Goal: Task Accomplishment & Management: Manage account settings

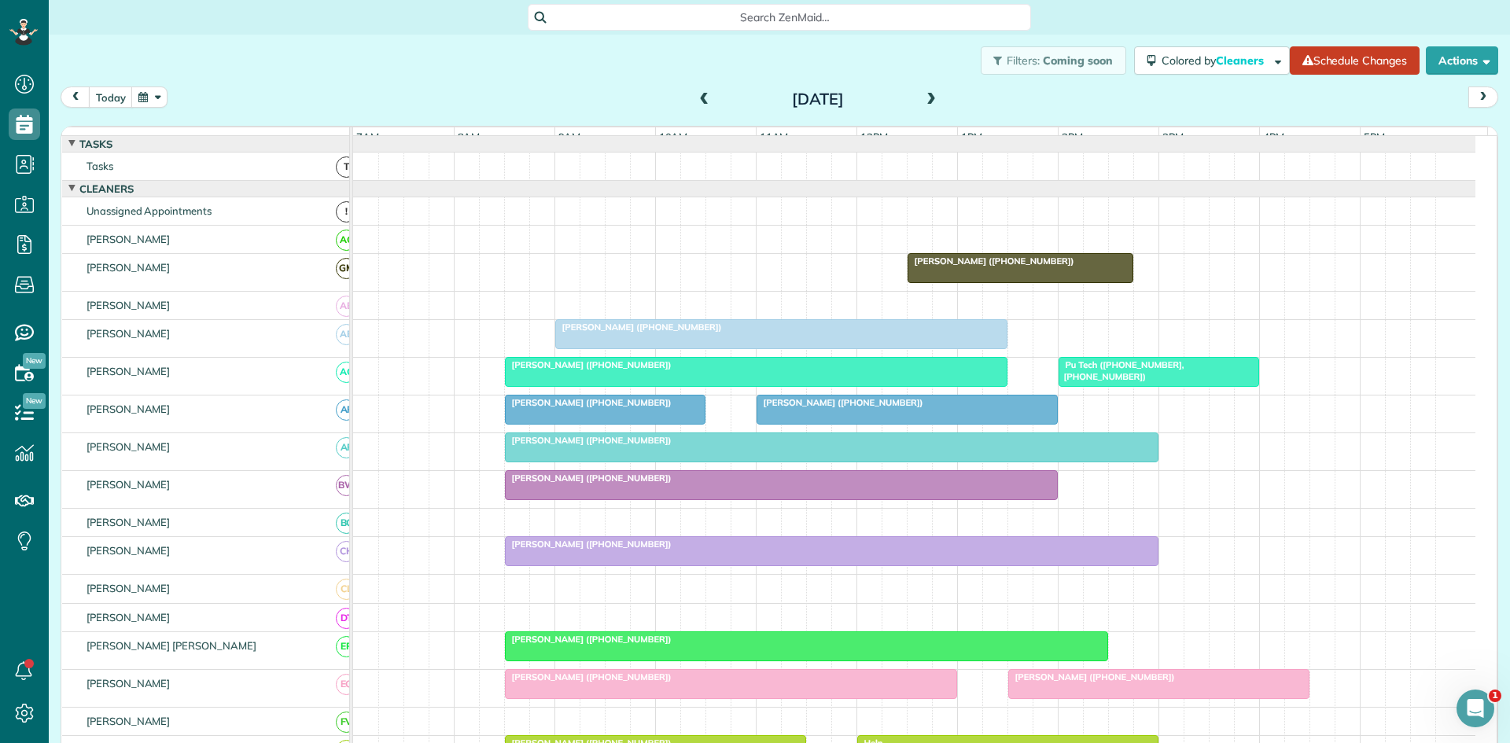
scroll to position [7, 7]
click at [923, 94] on span at bounding box center [931, 100] width 17 height 14
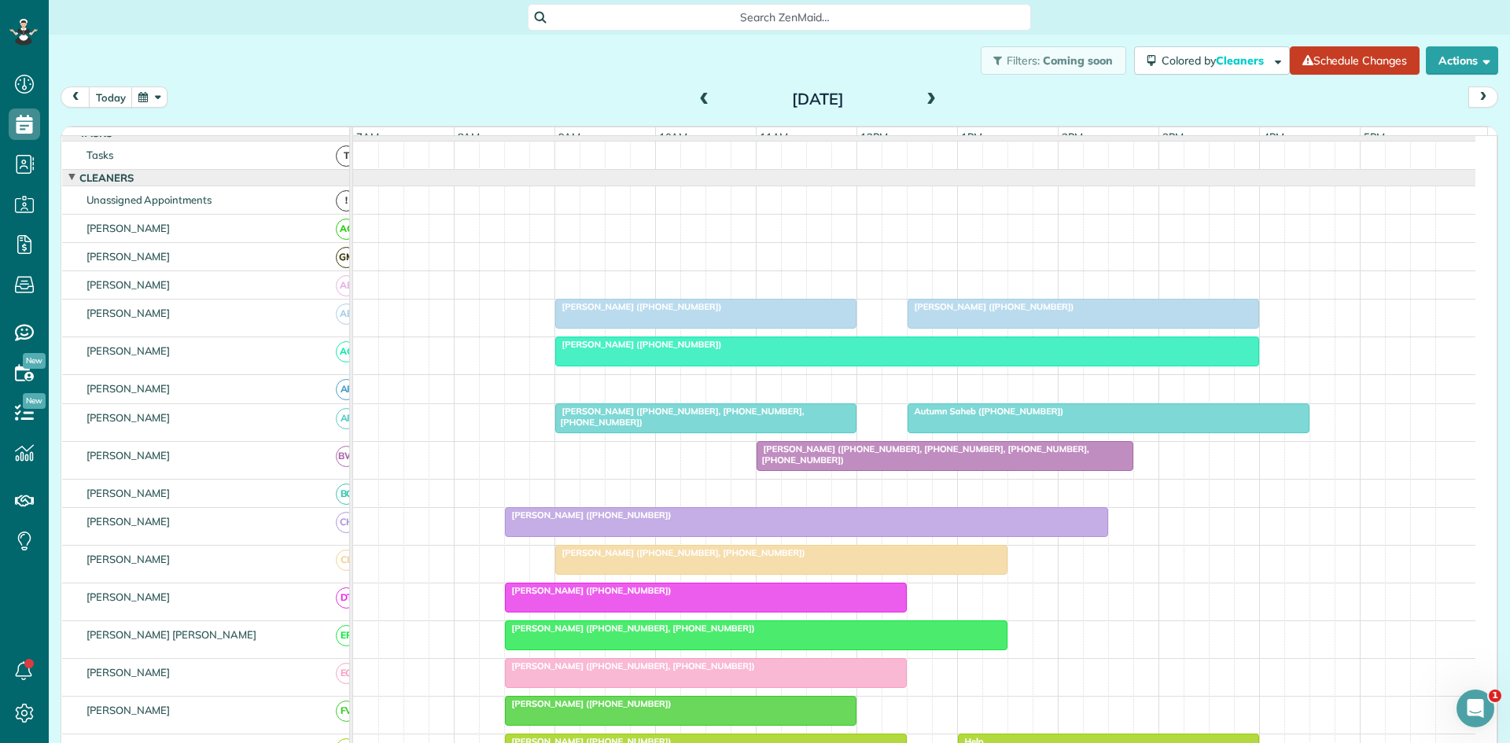
scroll to position [0, 0]
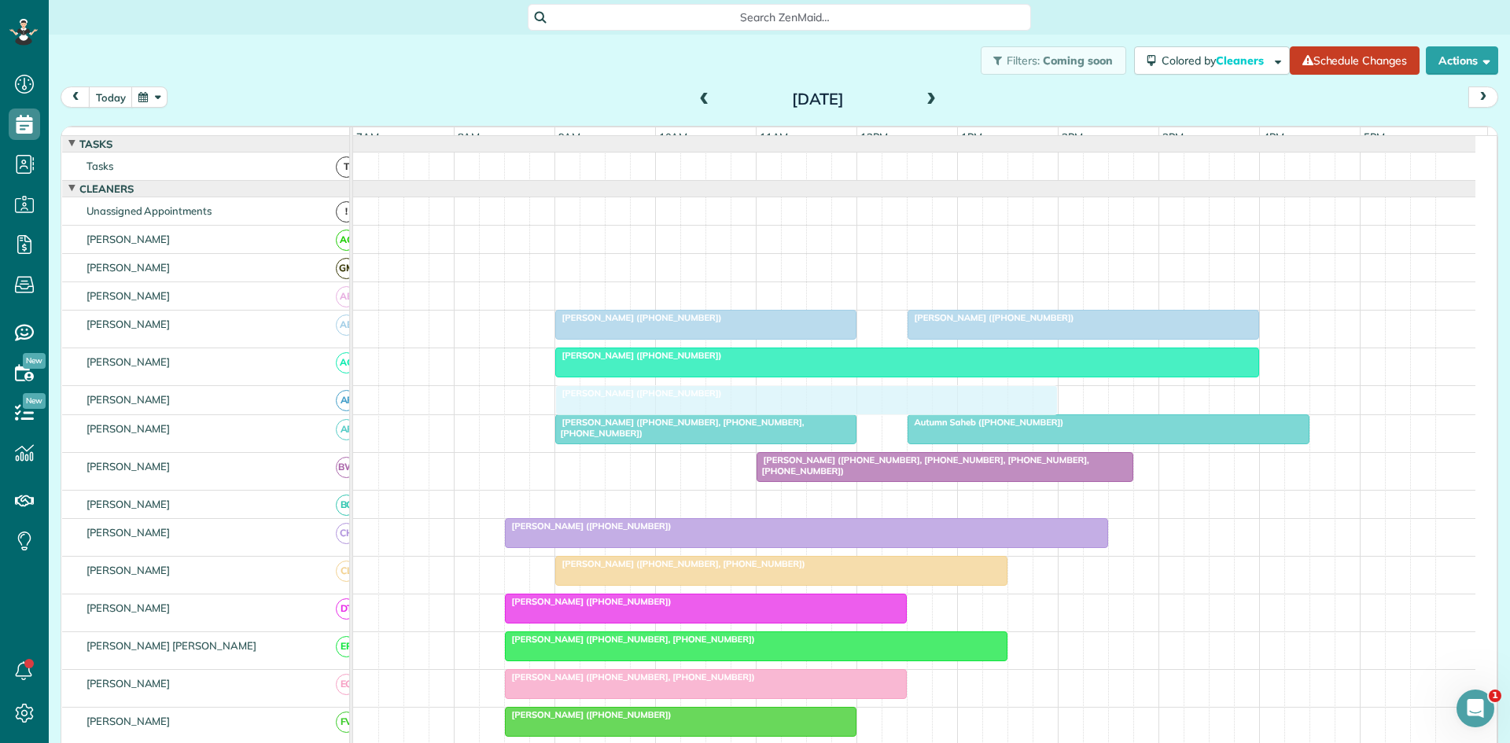
drag, startPoint x: 866, startPoint y: 436, endPoint x: 622, endPoint y: 400, distance: 246.4
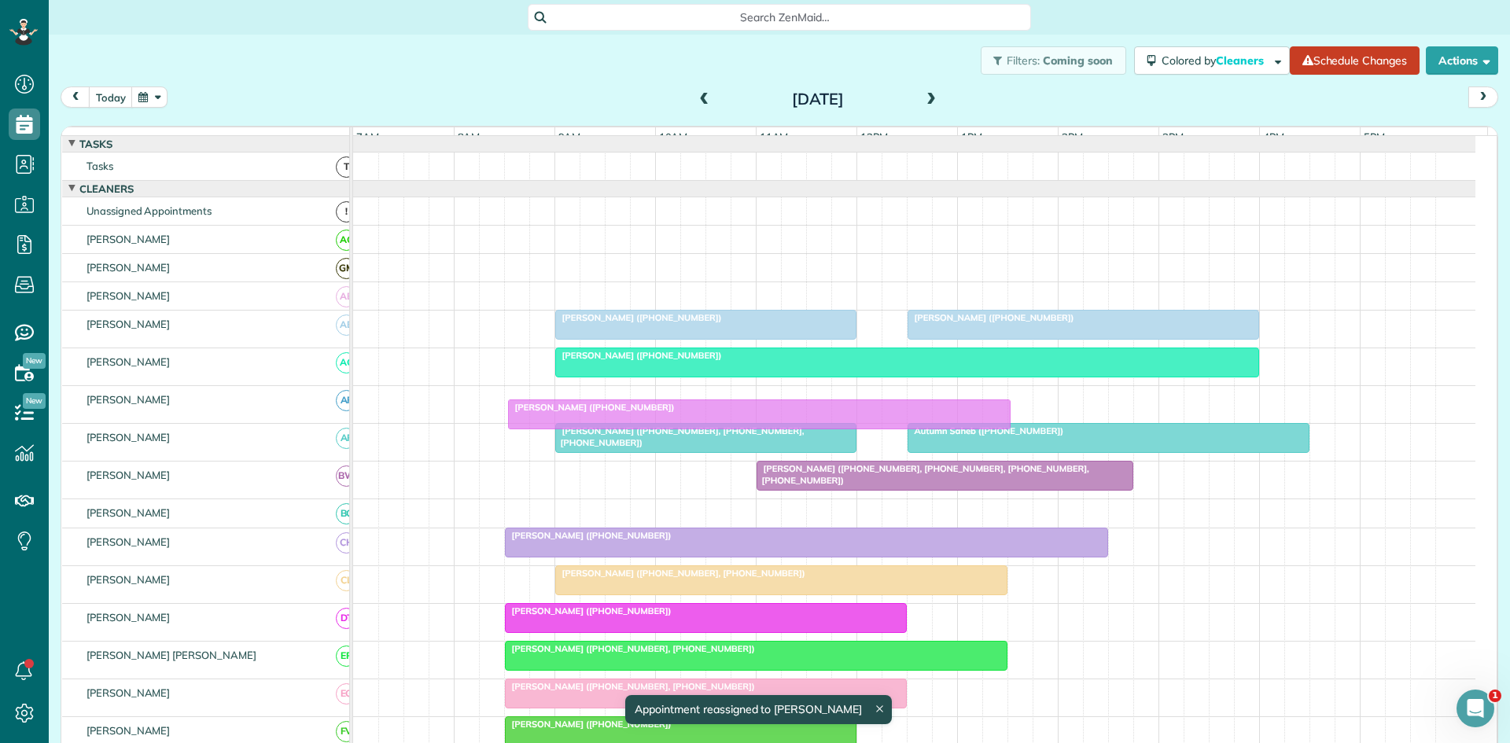
drag, startPoint x: 589, startPoint y: 411, endPoint x: 544, endPoint y: 414, distance: 44.9
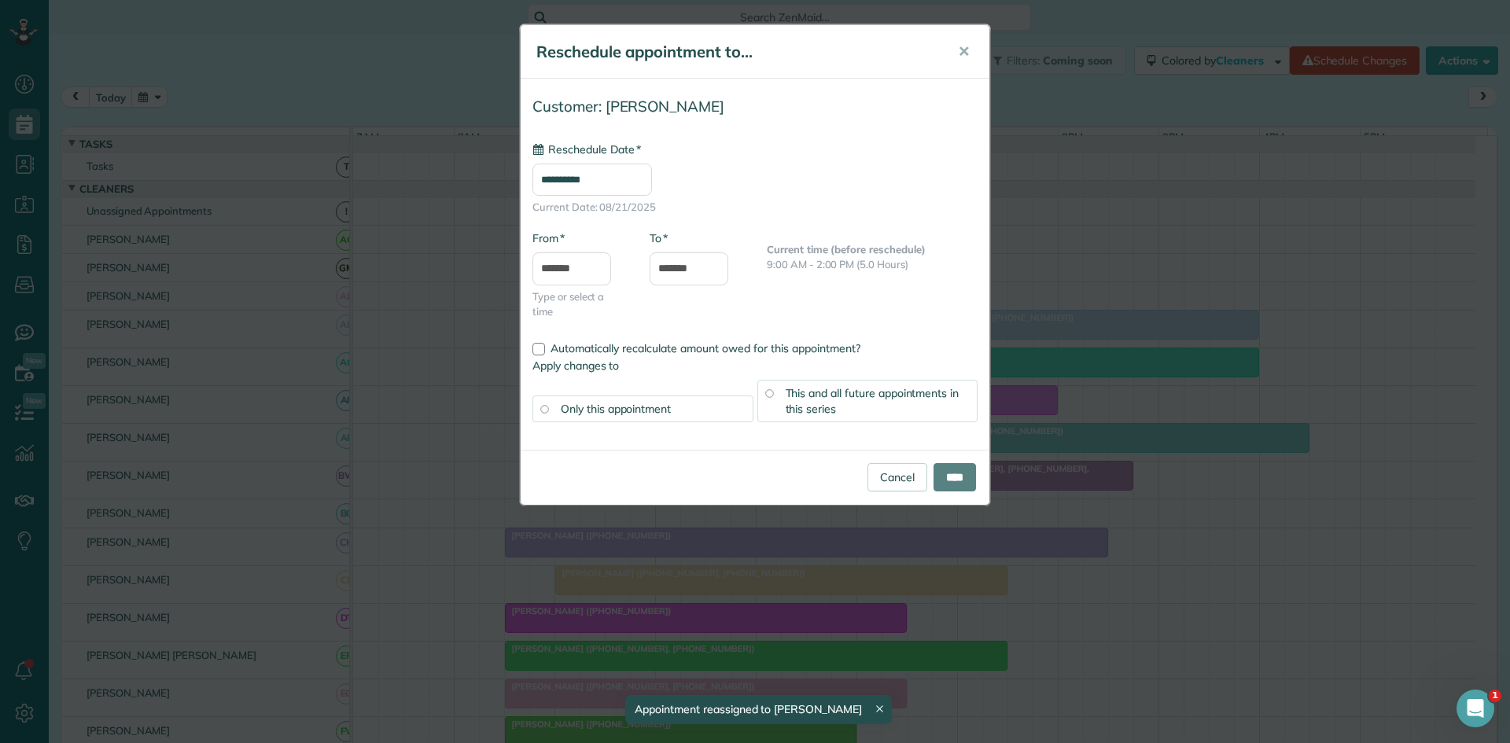
type input "**********"
click at [950, 474] on input "****" at bounding box center [955, 477] width 42 height 28
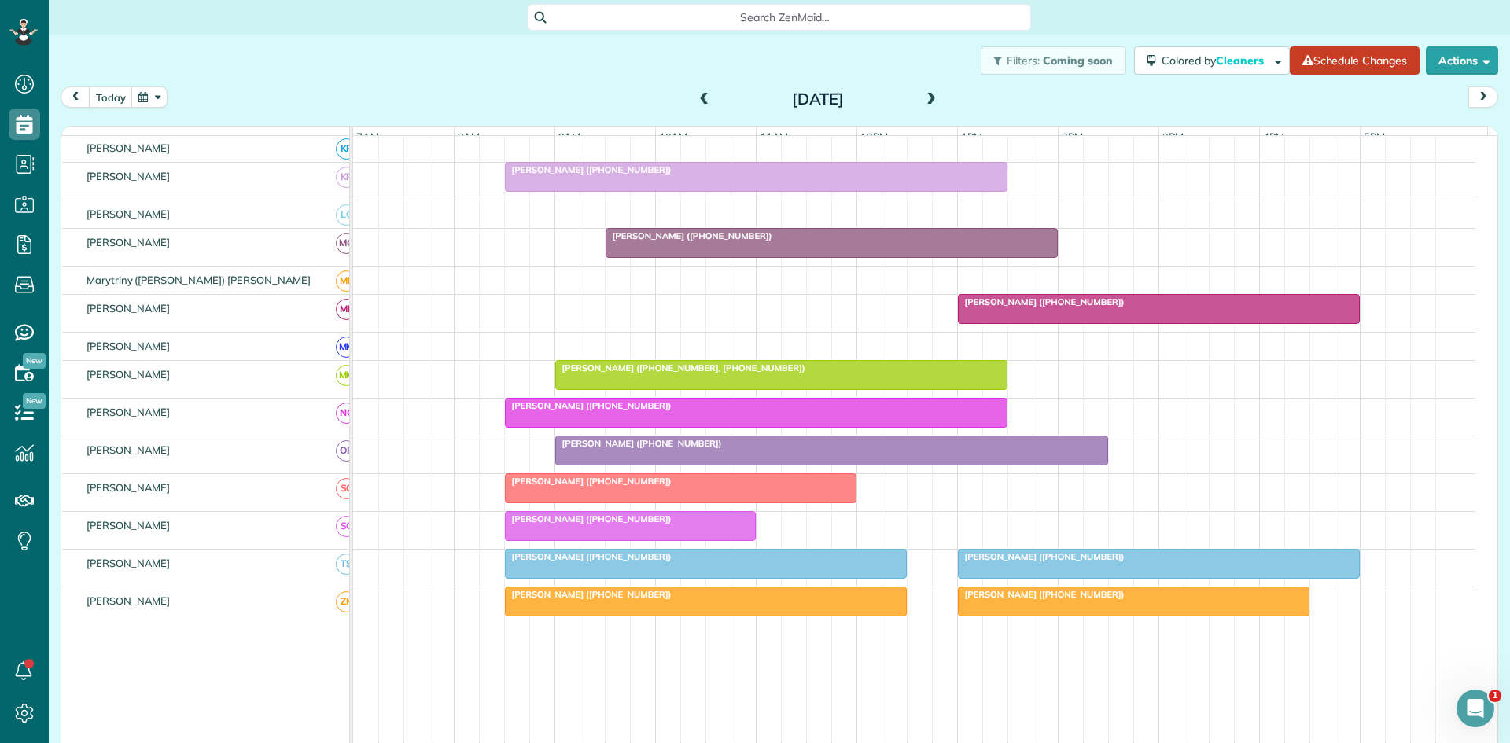
scroll to position [787, 0]
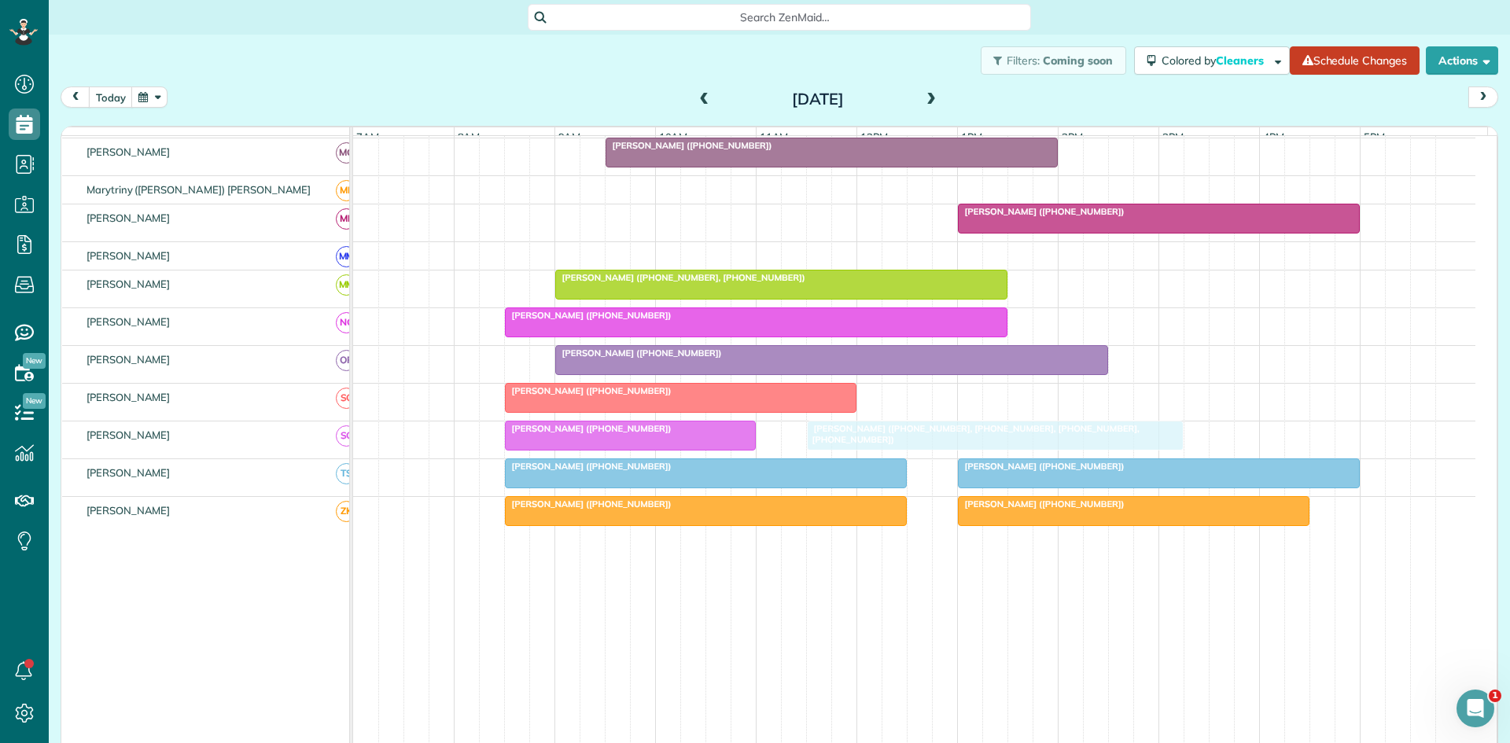
drag, startPoint x: 764, startPoint y: 487, endPoint x: 825, endPoint y: 444, distance: 75.1
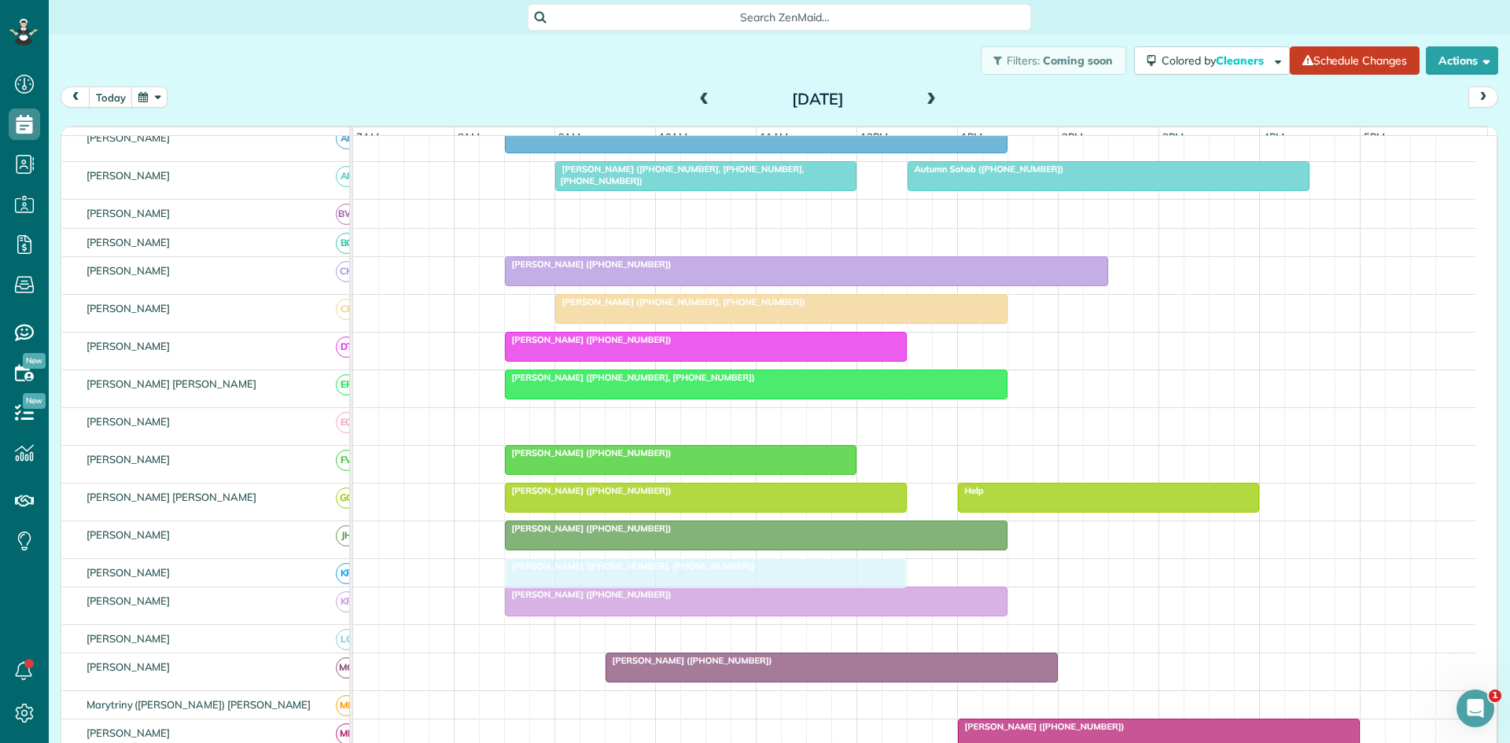
scroll to position [525, 0]
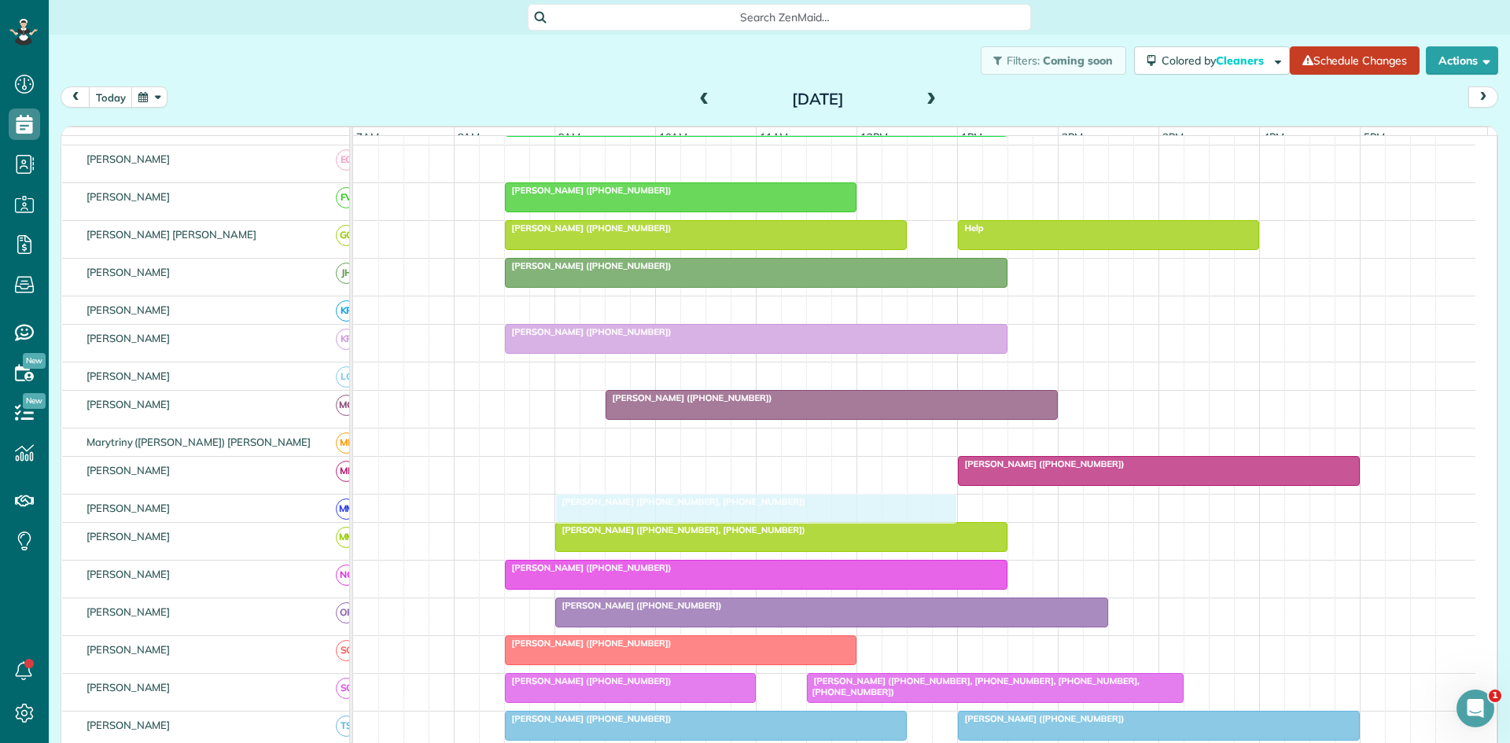
drag, startPoint x: 580, startPoint y: 437, endPoint x: 628, endPoint y: 521, distance: 97.6
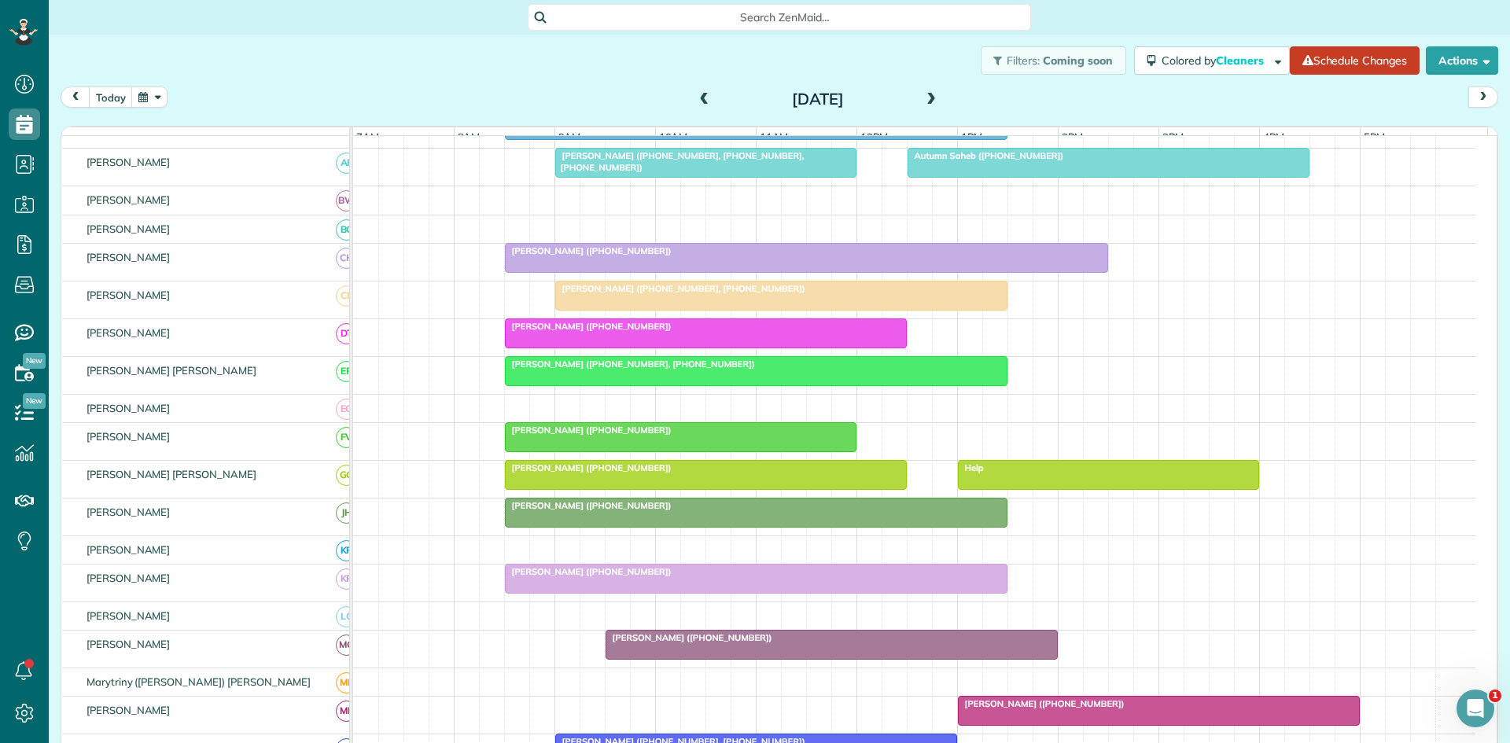
scroll to position [262, 0]
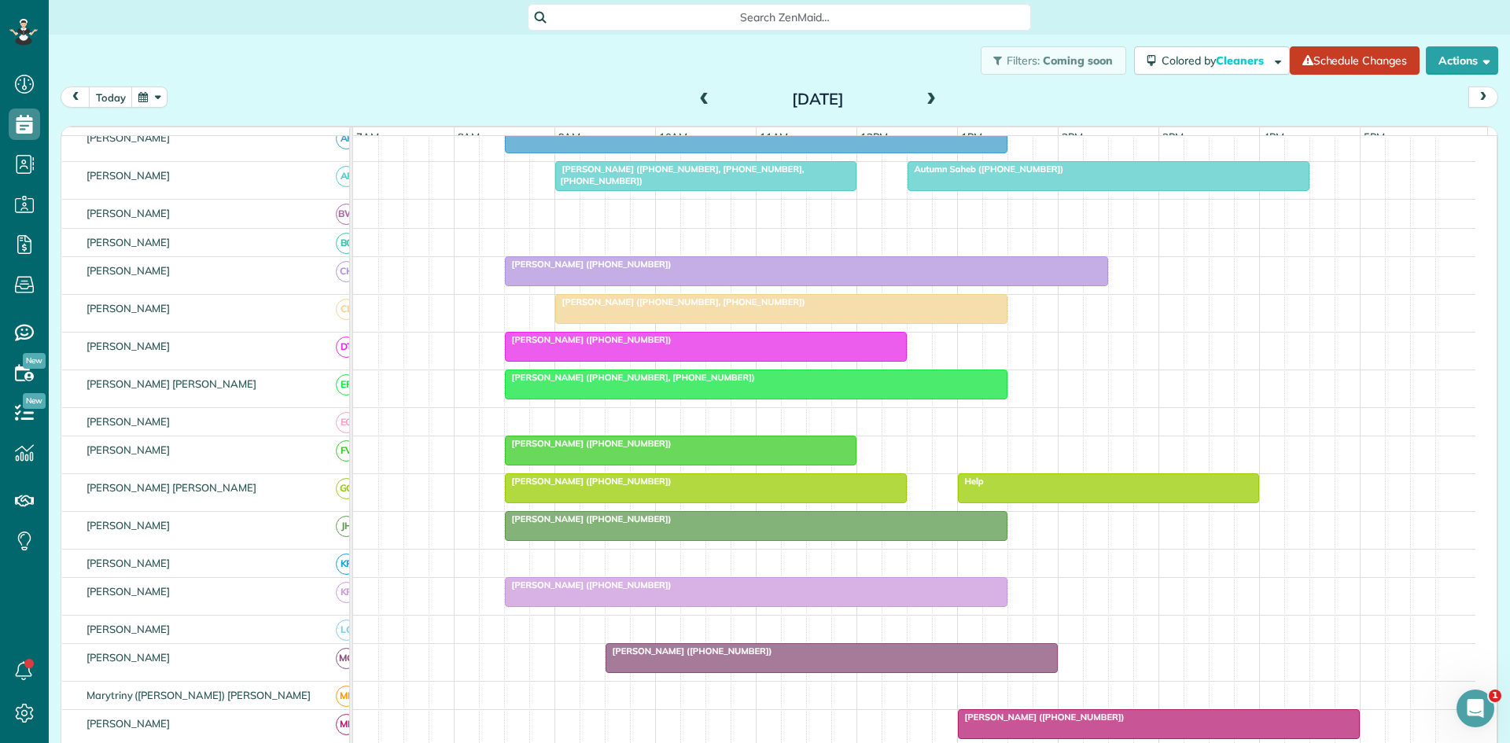
click at [1006, 487] on div "Help" at bounding box center [1109, 481] width 292 height 11
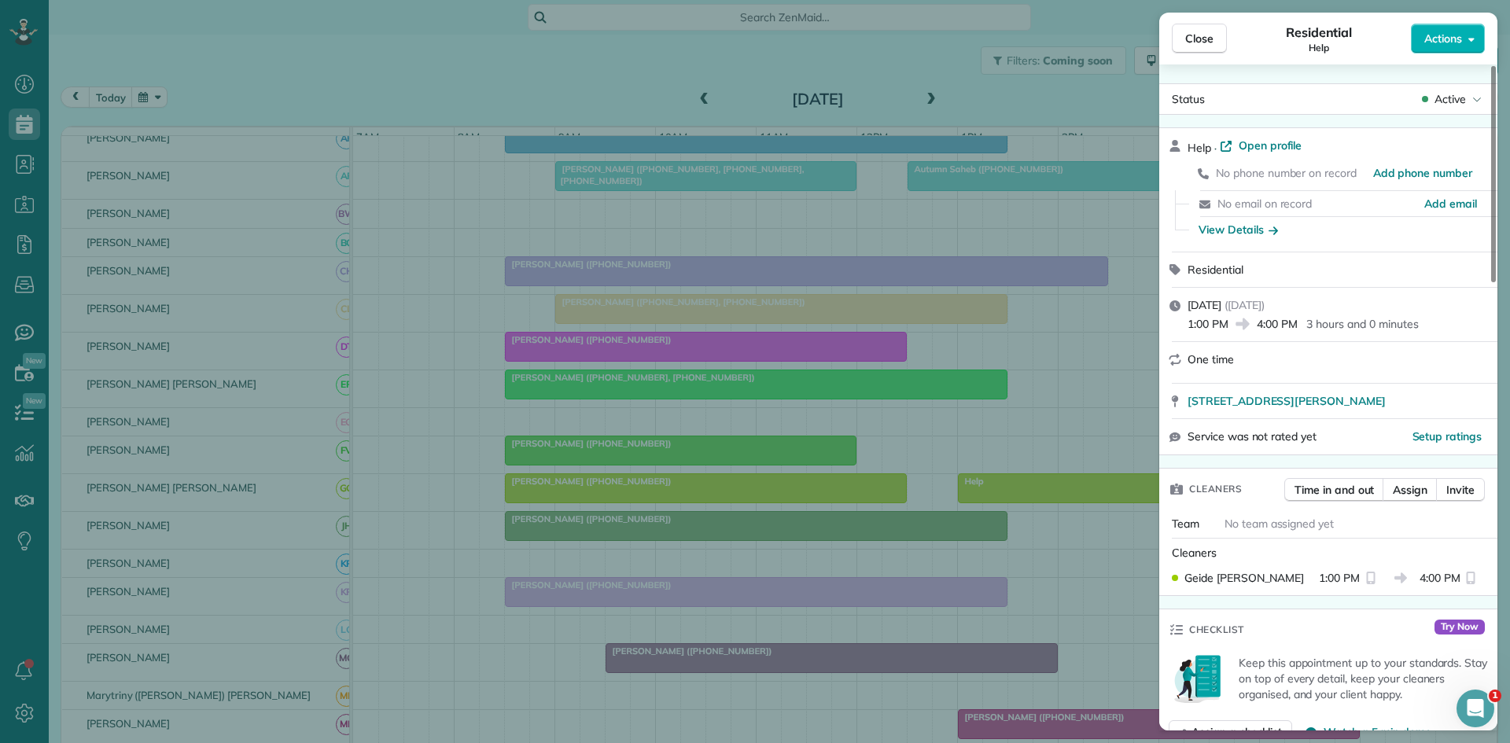
click at [935, 297] on div "Close Residential Help Actions Status Active Help · Open profile No phone numbe…" at bounding box center [755, 371] width 1510 height 743
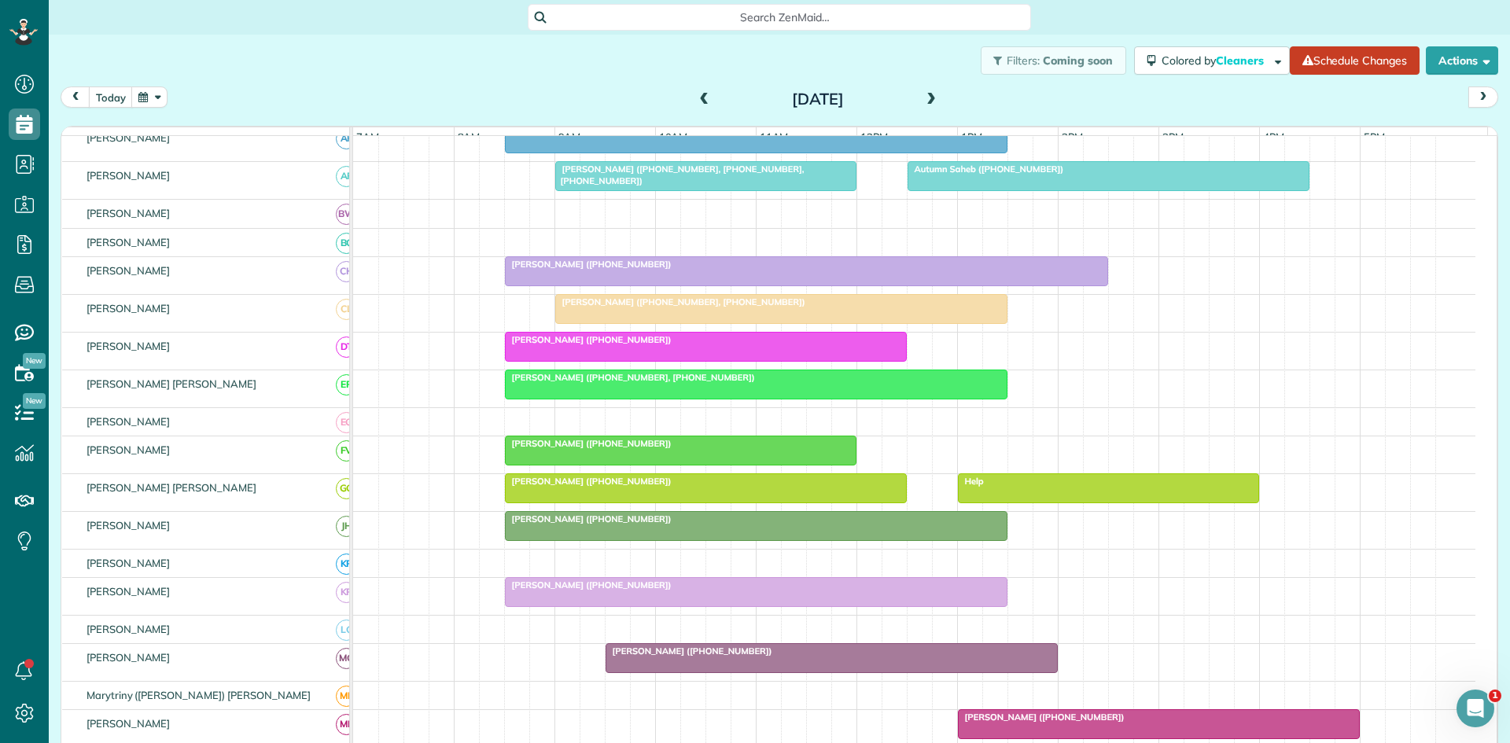
click at [1029, 503] on div at bounding box center [1109, 488] width 300 height 28
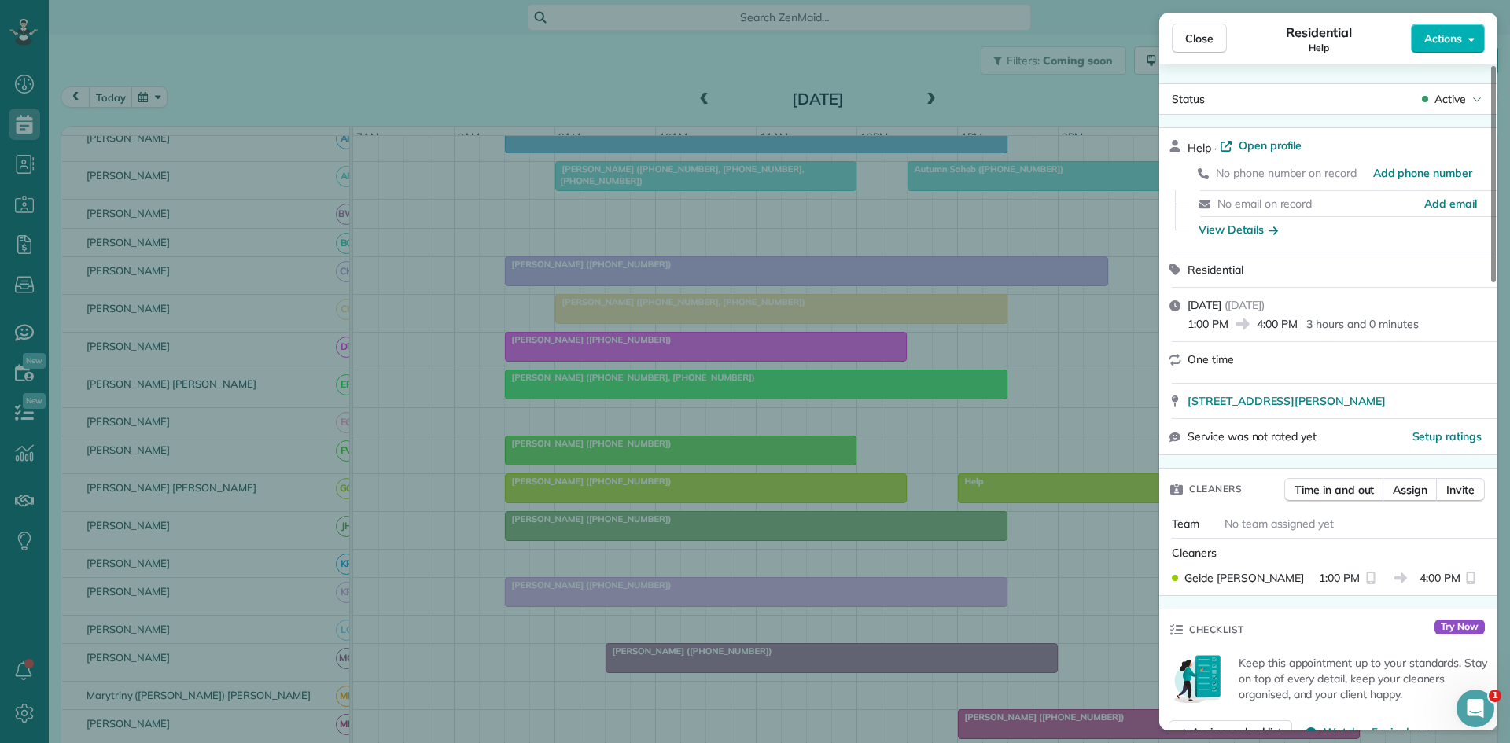
click at [1464, 112] on div "Status Active" at bounding box center [1328, 98] width 338 height 31
click at [1464, 111] on div "Status Active" at bounding box center [1328, 98] width 338 height 31
click at [1464, 102] on span "Active" at bounding box center [1450, 99] width 31 height 16
click at [1426, 167] on div "Cancelled" at bounding box center [1407, 172] width 159 height 22
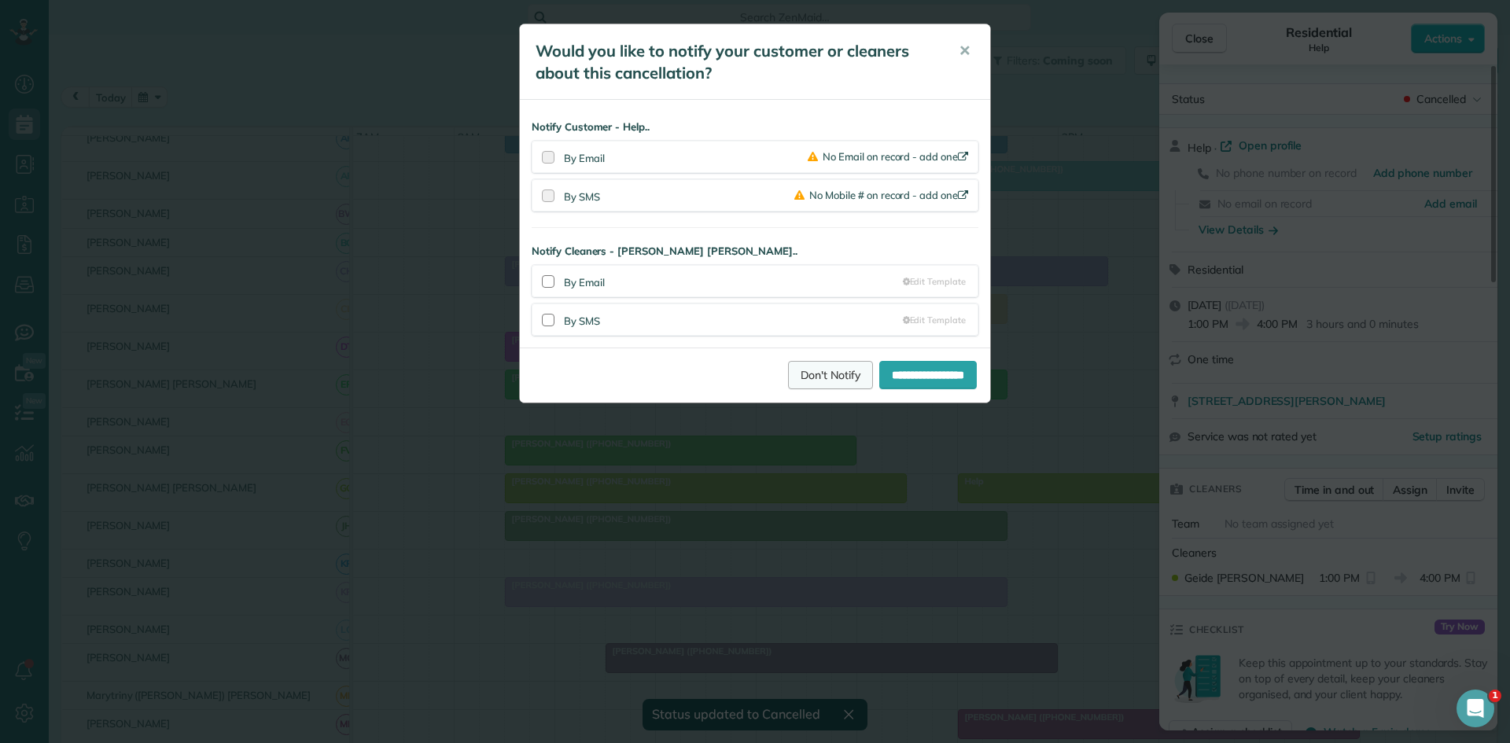
click at [788, 364] on link "Don't Notify" at bounding box center [830, 375] width 85 height 28
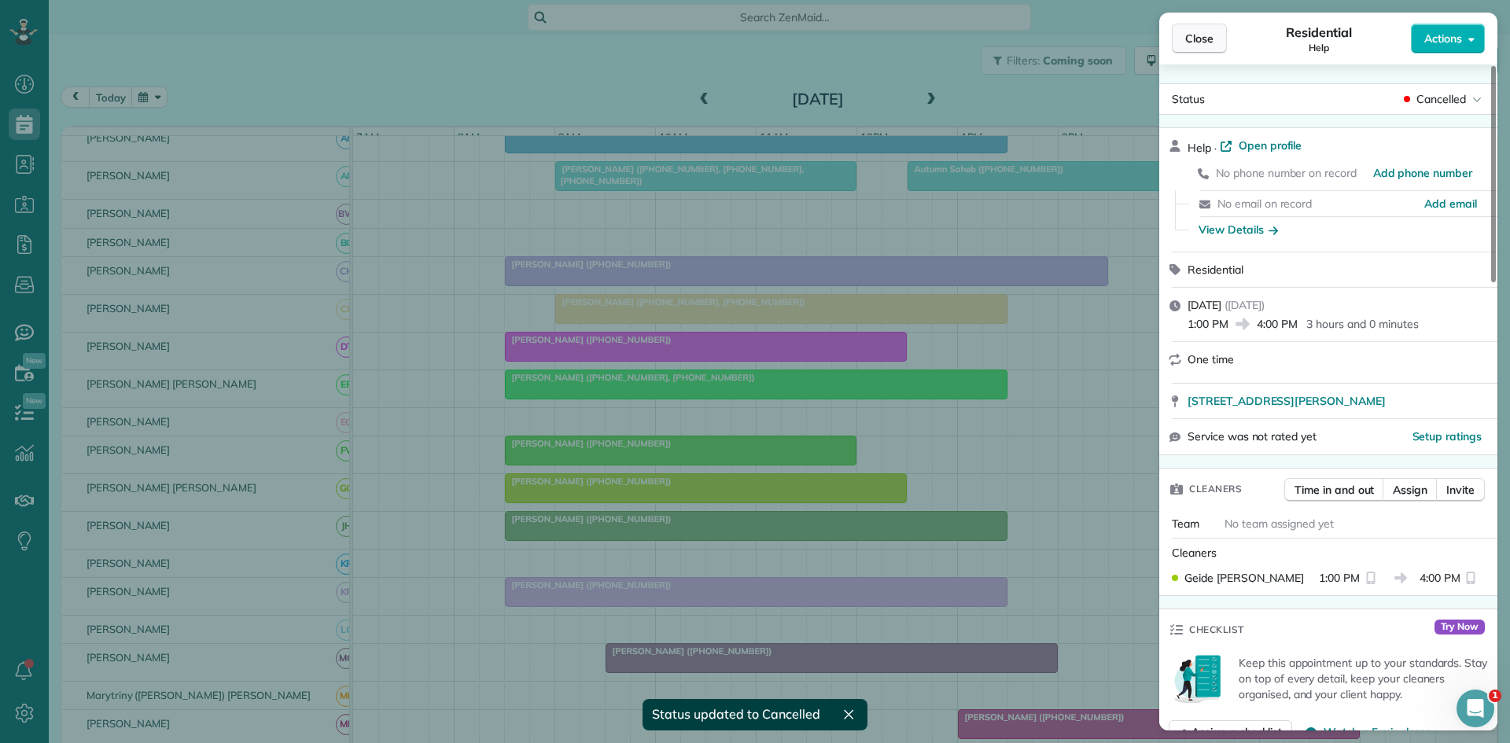
click at [1203, 42] on span "Close" at bounding box center [1199, 39] width 28 height 16
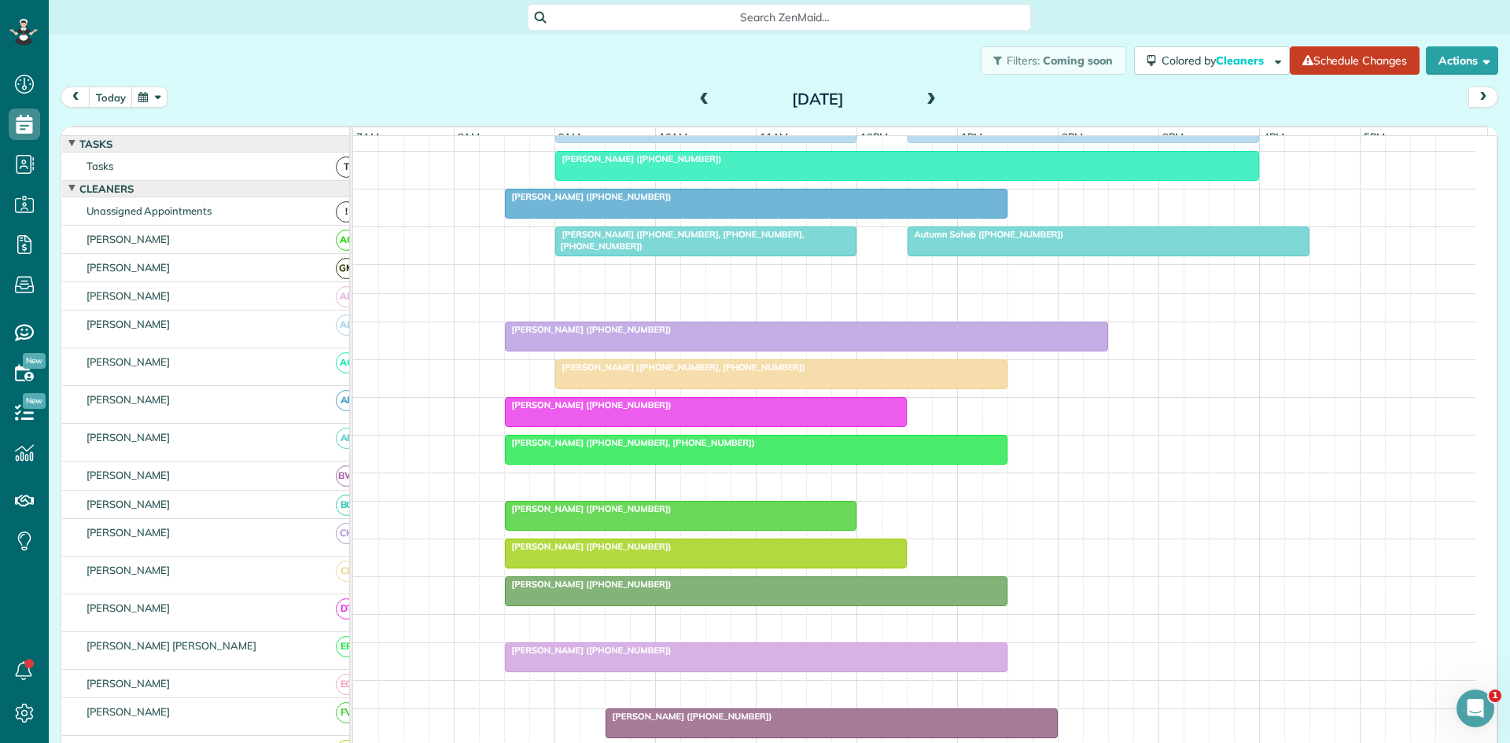
scroll to position [262, 0]
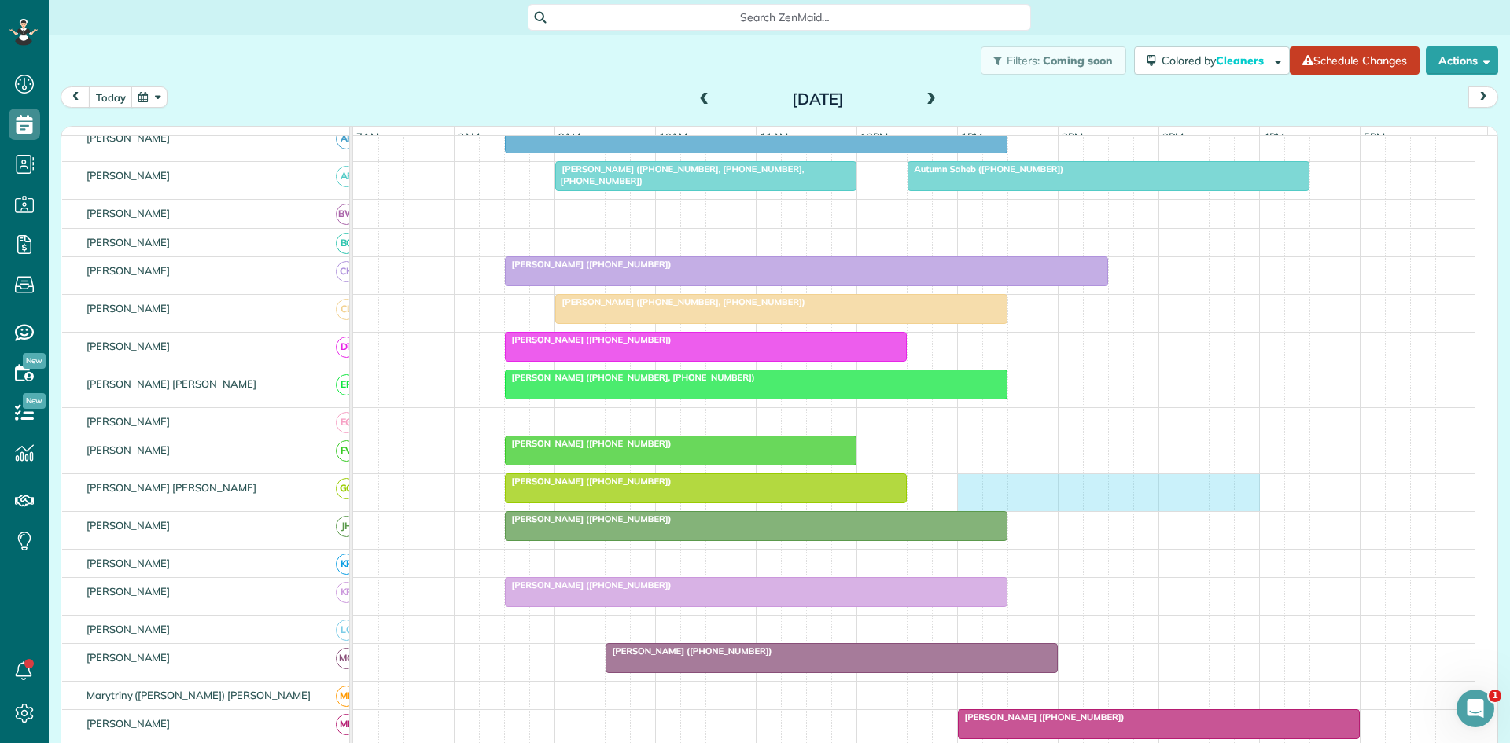
drag, startPoint x: 965, startPoint y: 501, endPoint x: 1236, endPoint y: 503, distance: 270.6
click at [1253, 503] on div "[PERSON_NAME] ([PHONE_NUMBER])" at bounding box center [914, 492] width 1122 height 37
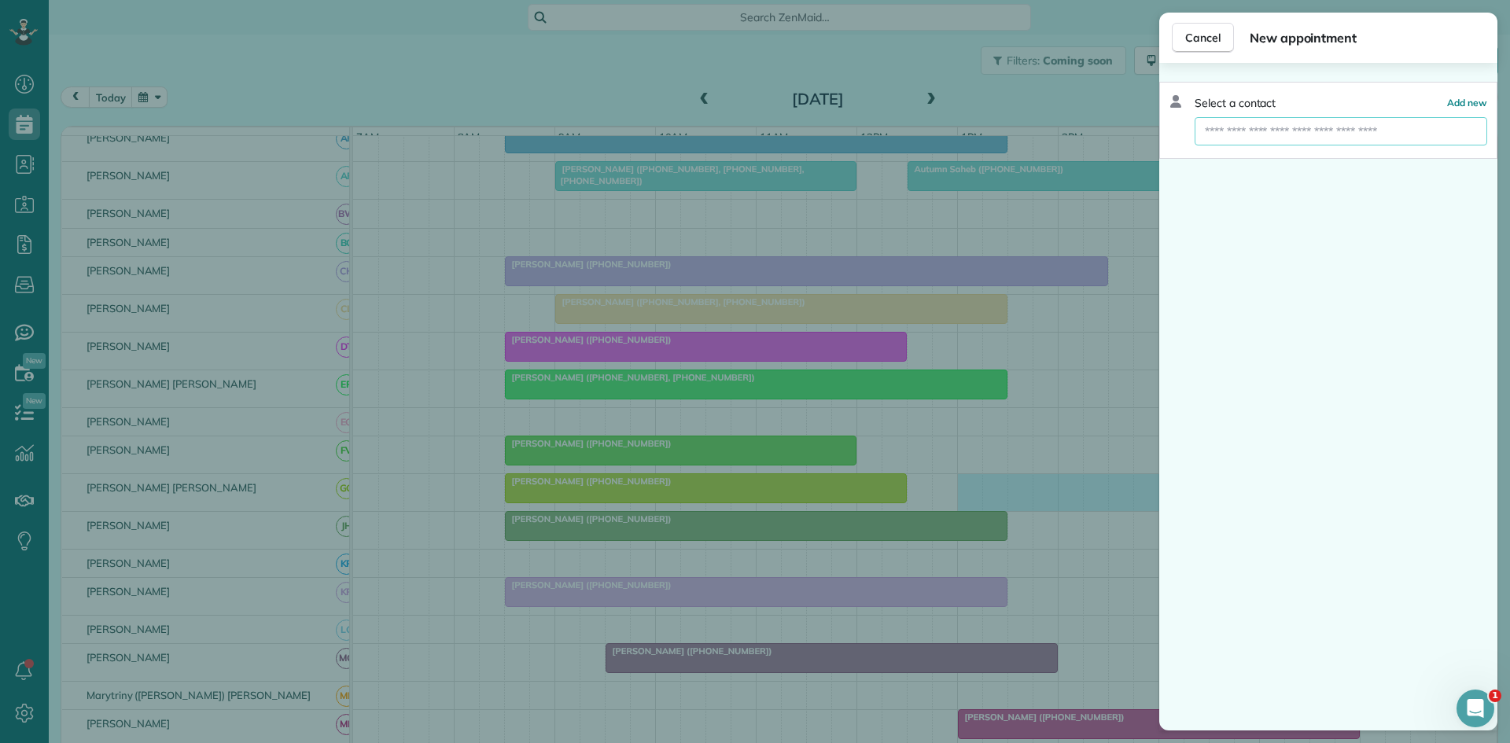
click at [1283, 135] on input "text" at bounding box center [1341, 131] width 293 height 28
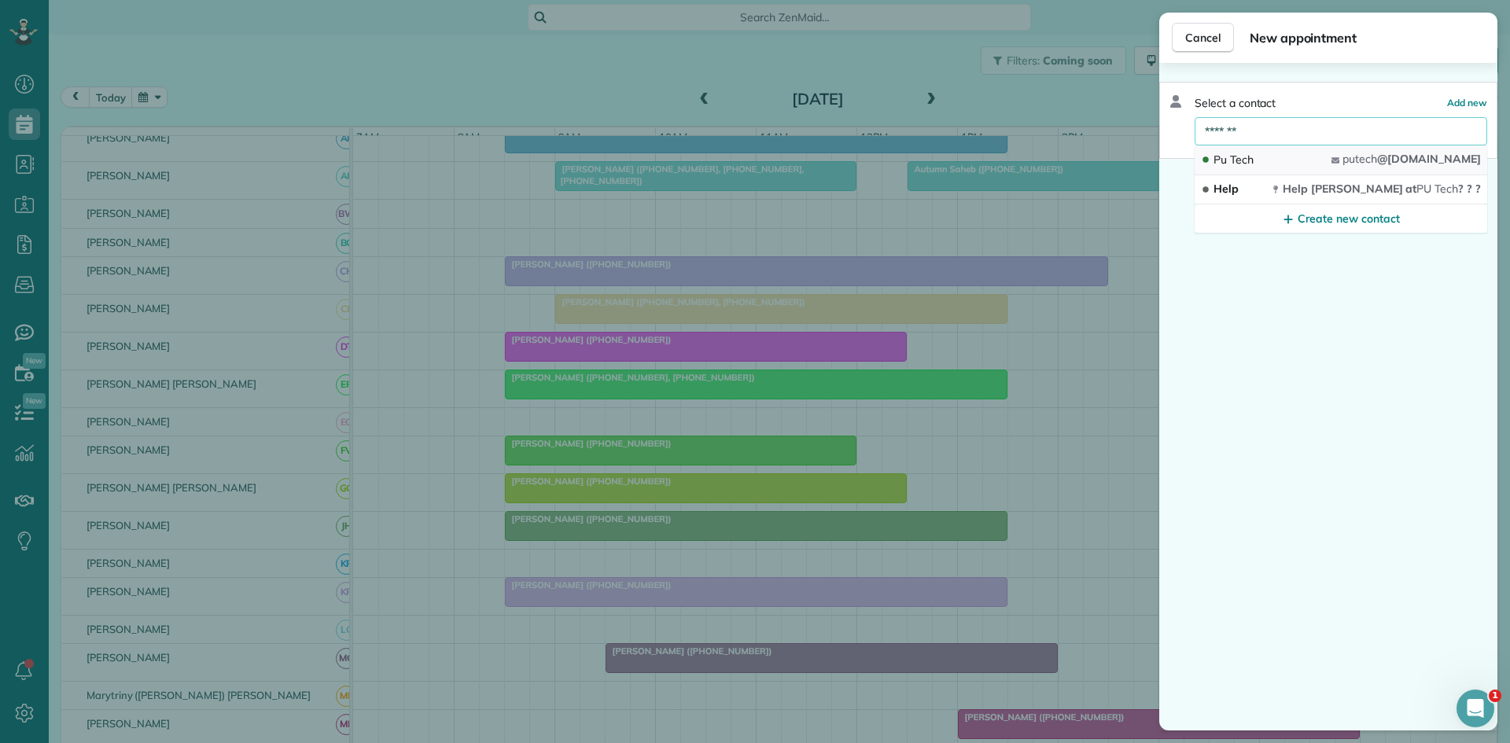
type input "*******"
click at [1283, 152] on button "Pu Tech pu tech @[DOMAIN_NAME]" at bounding box center [1341, 161] width 293 height 30
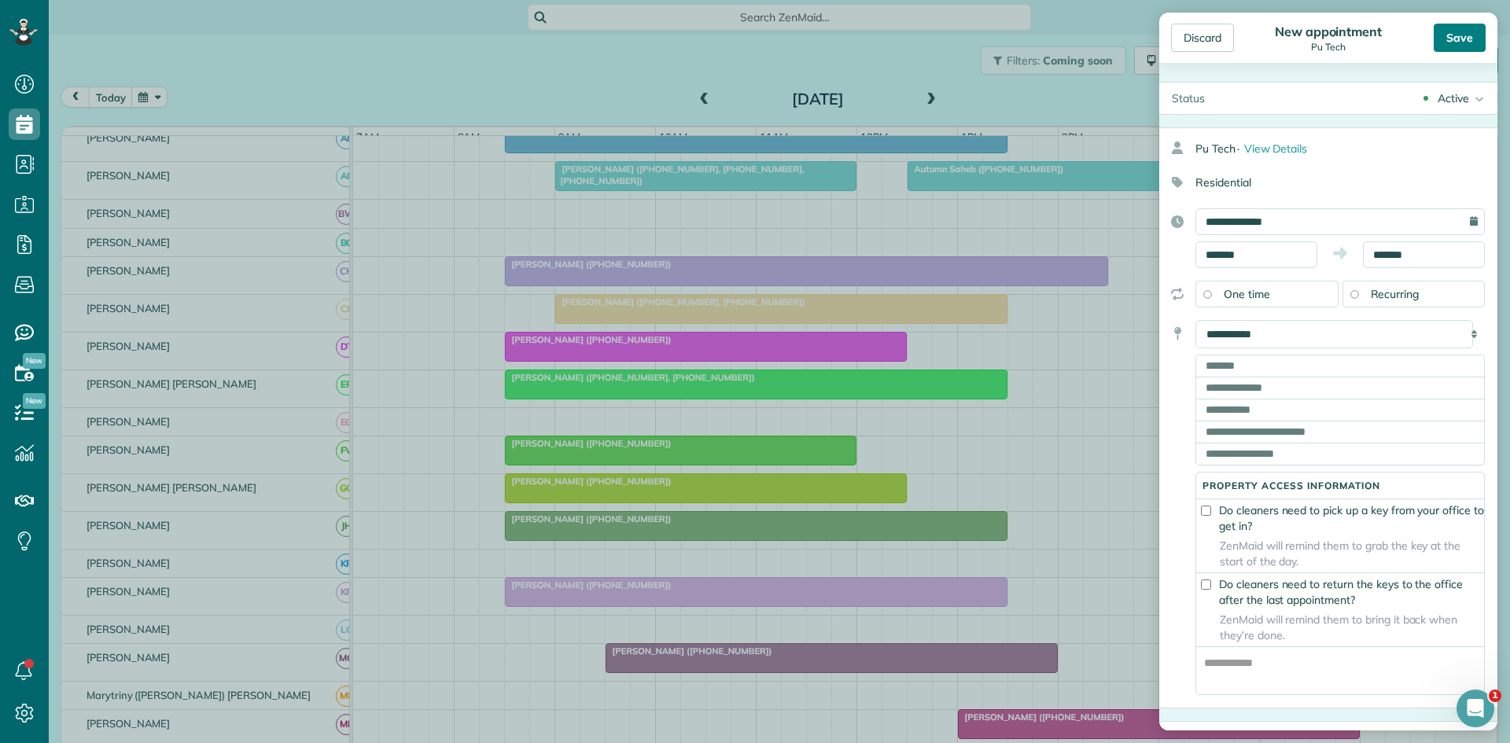
click at [1471, 48] on div "Save" at bounding box center [1460, 38] width 52 height 28
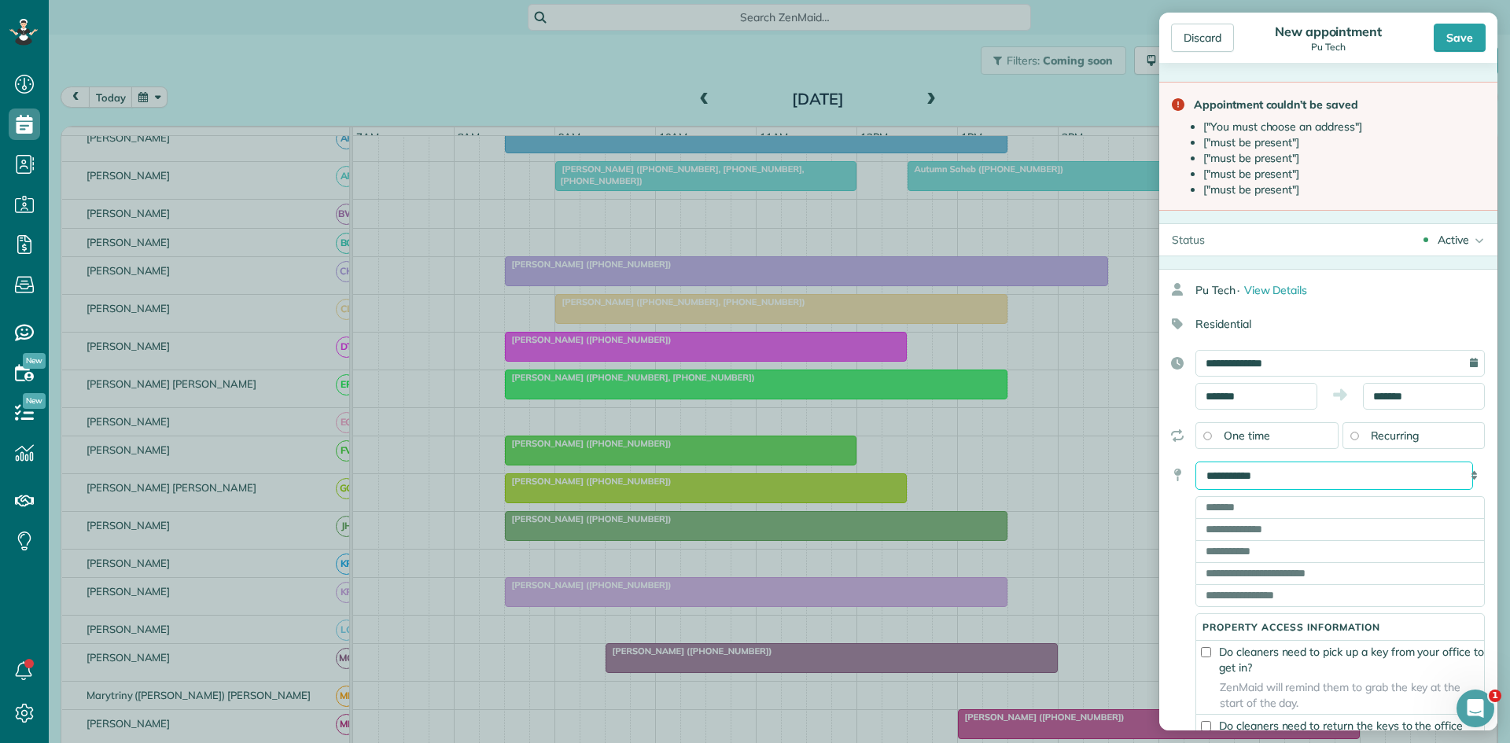
click at [1302, 473] on select "**********" at bounding box center [1335, 476] width 278 height 28
select select "******"
click at [1196, 462] on select "**********" at bounding box center [1335, 476] width 278 height 28
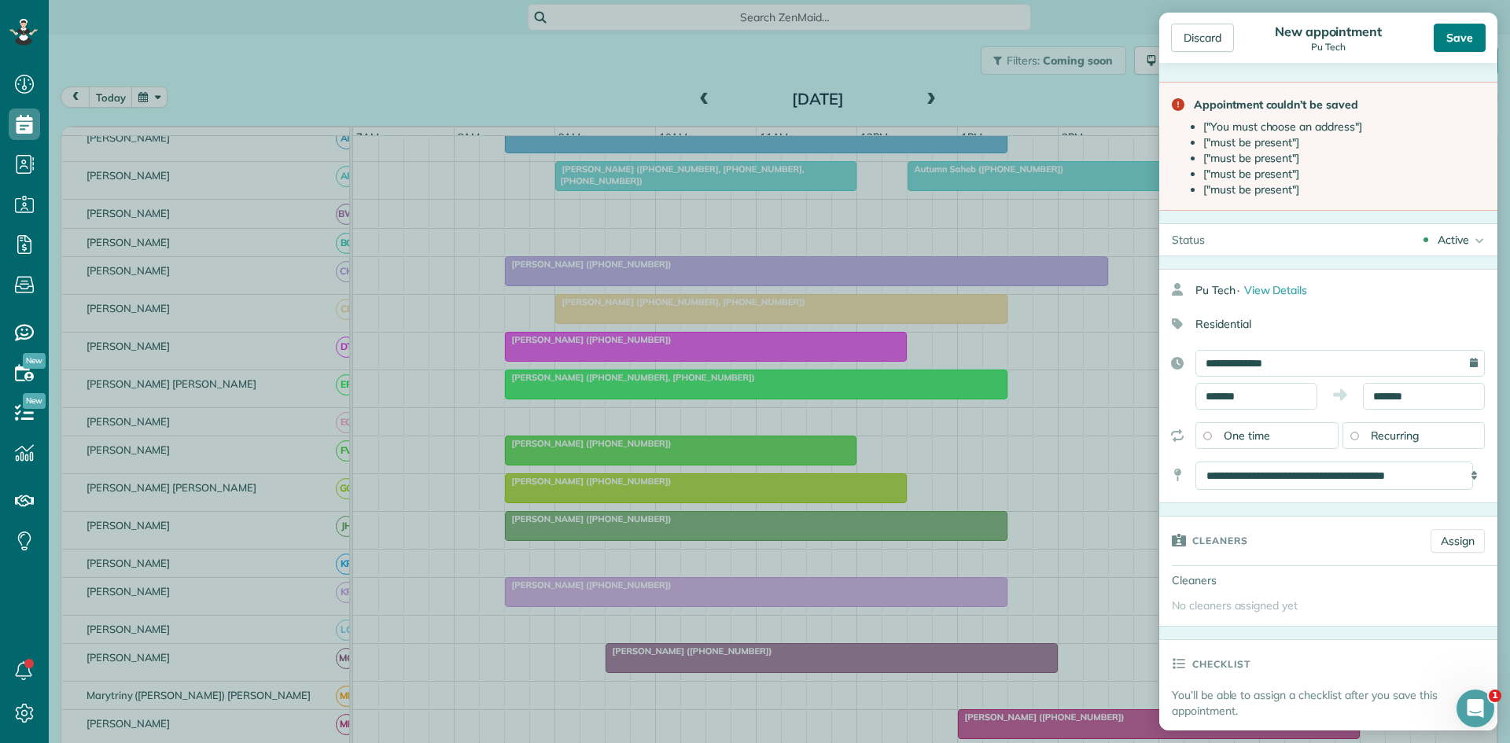
click at [1461, 37] on div "Save" at bounding box center [1460, 38] width 52 height 28
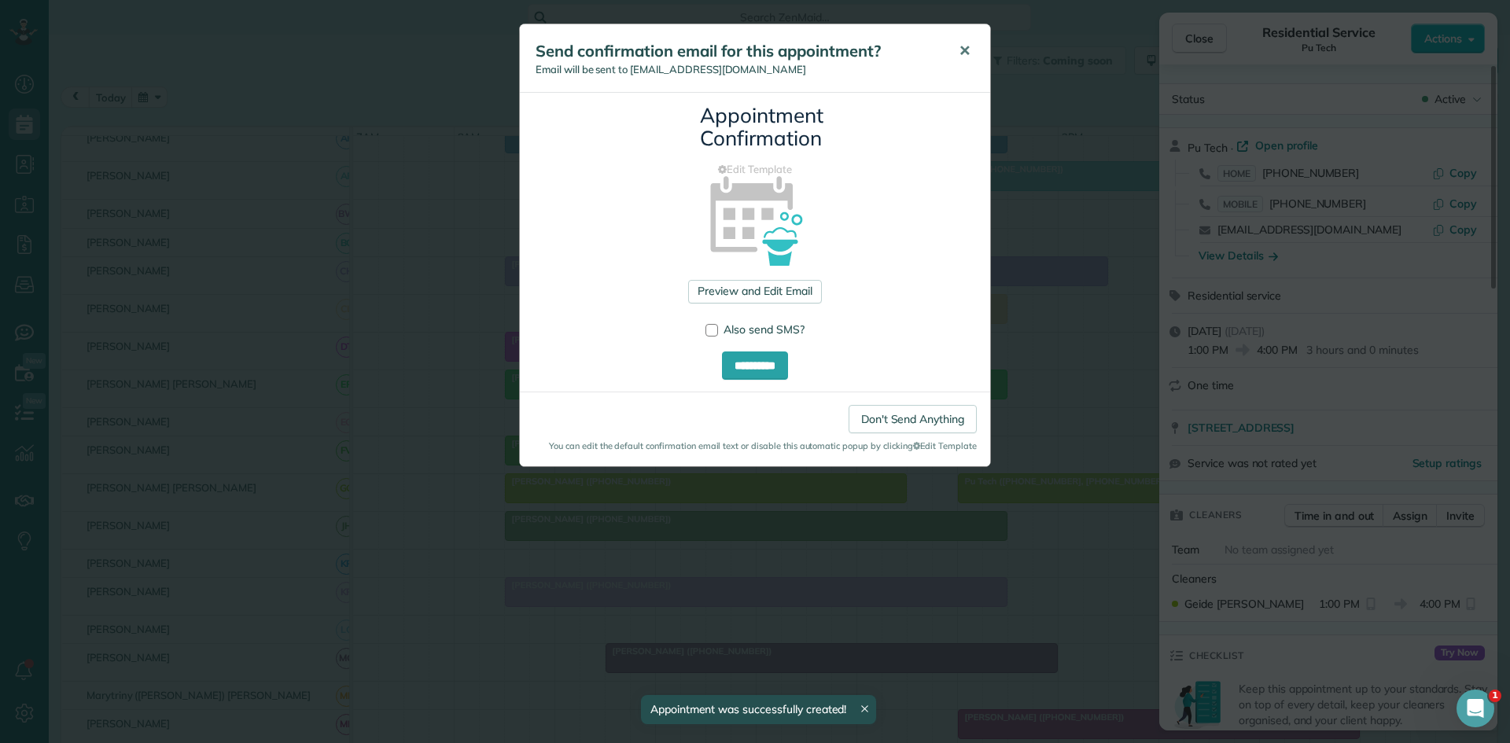
click at [978, 39] on button "✕" at bounding box center [964, 51] width 35 height 38
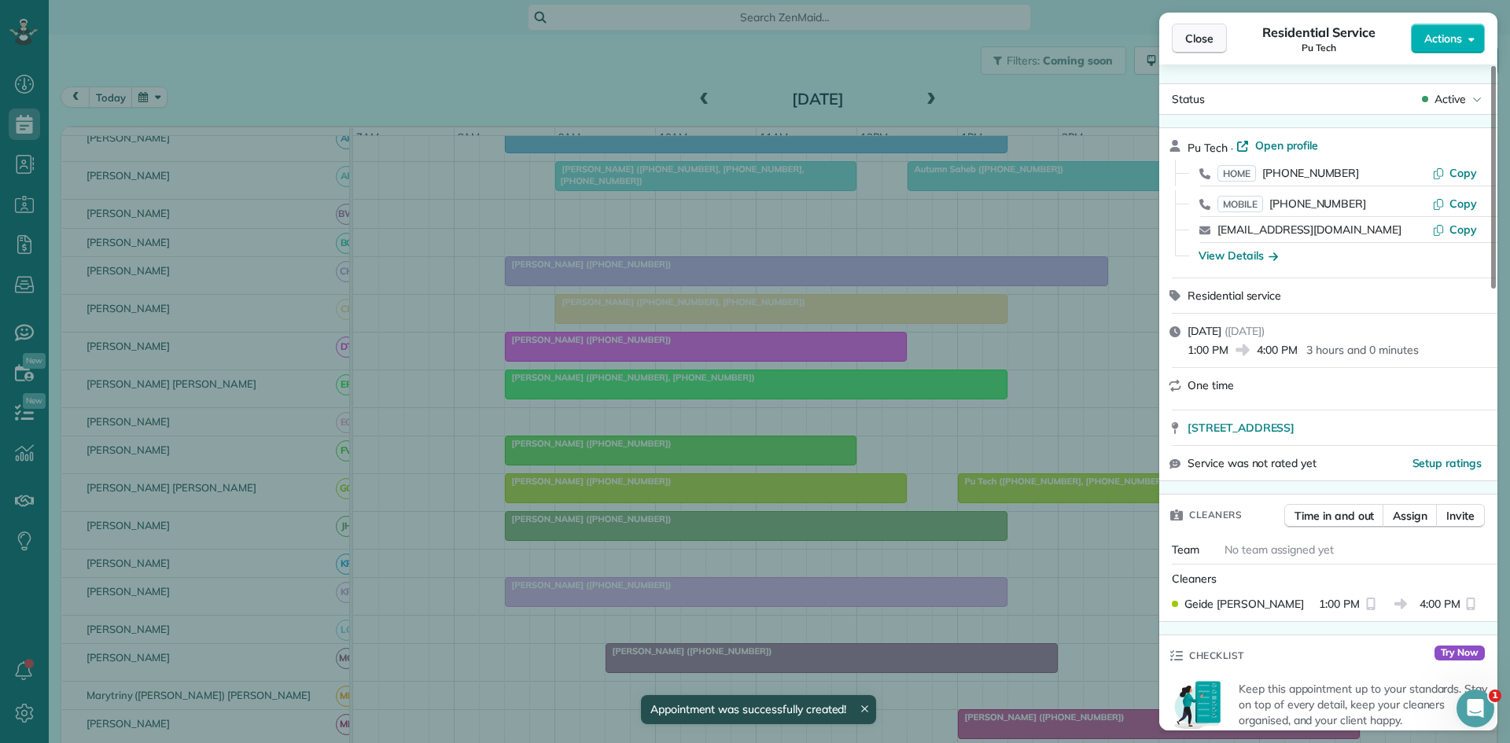
click at [1187, 38] on span "Close" at bounding box center [1199, 39] width 28 height 16
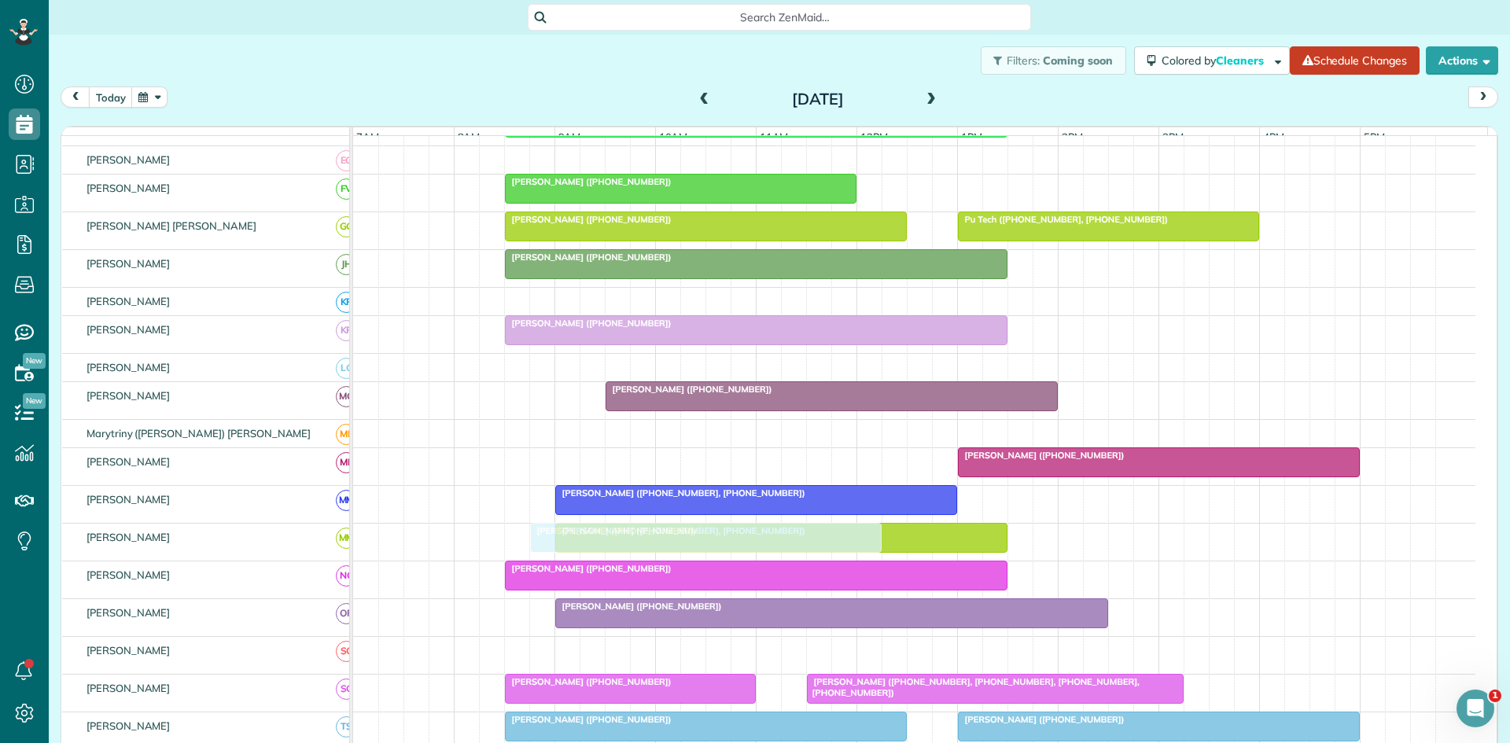
scroll to position [522, 0]
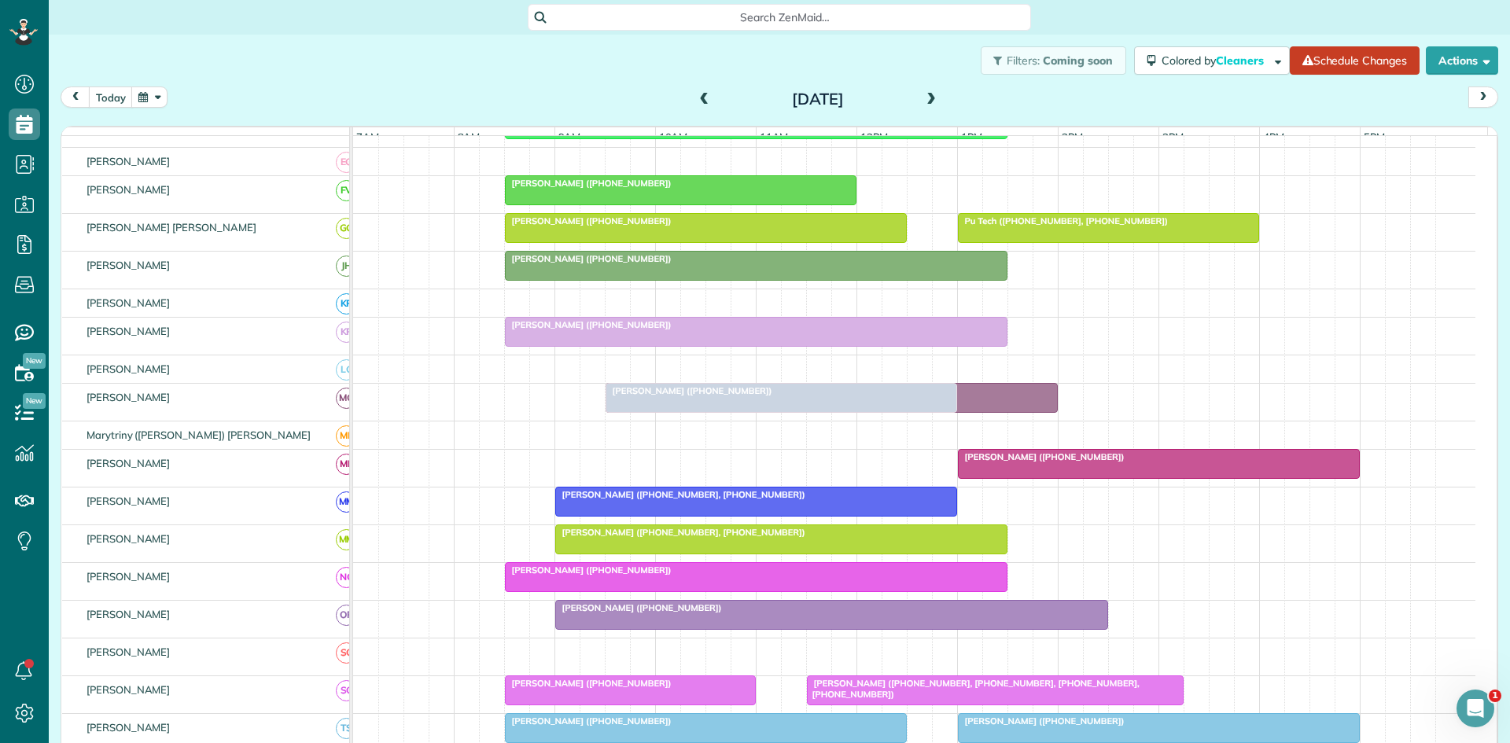
drag, startPoint x: 586, startPoint y: 400, endPoint x: 691, endPoint y: 398, distance: 104.6
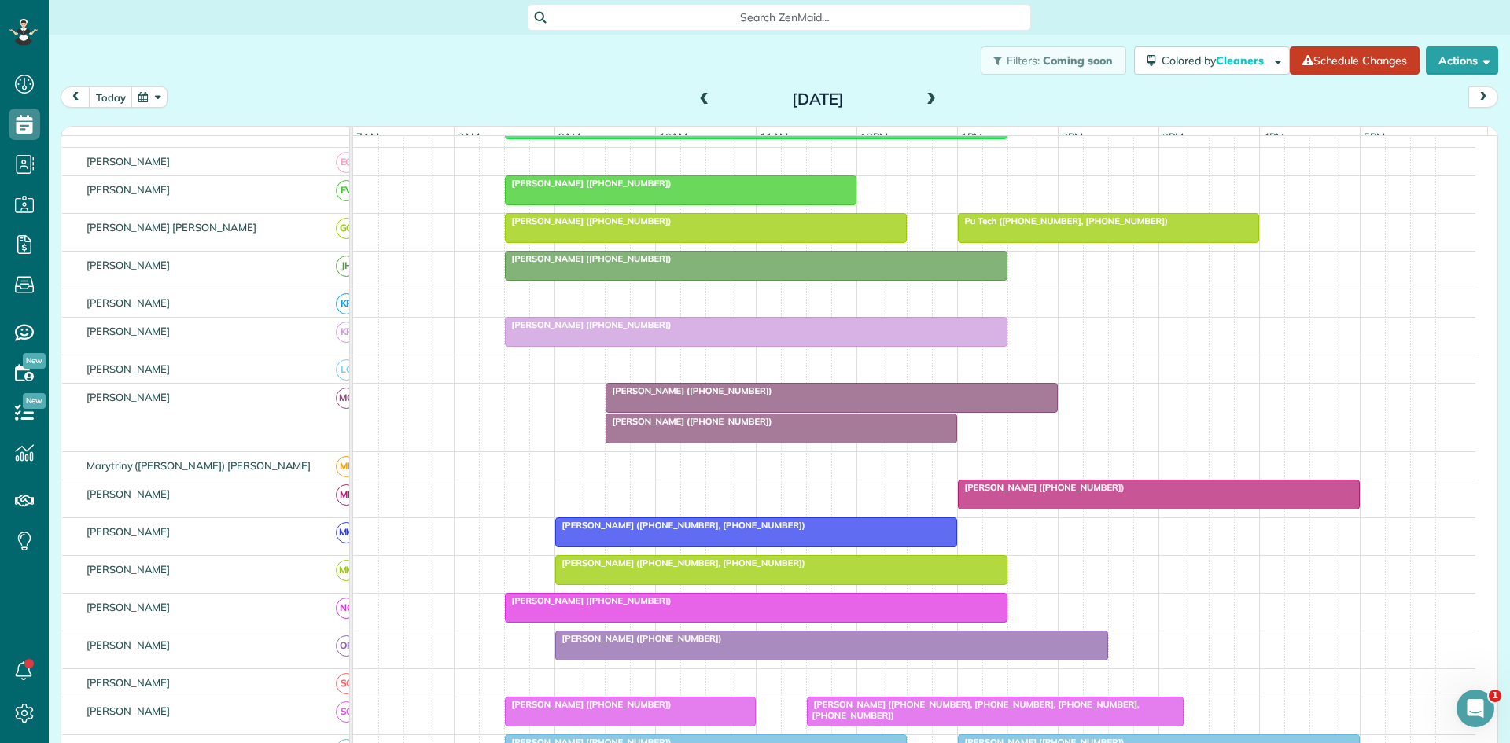
click at [755, 396] on span "[PERSON_NAME] ([PHONE_NUMBER])" at bounding box center [689, 390] width 168 height 11
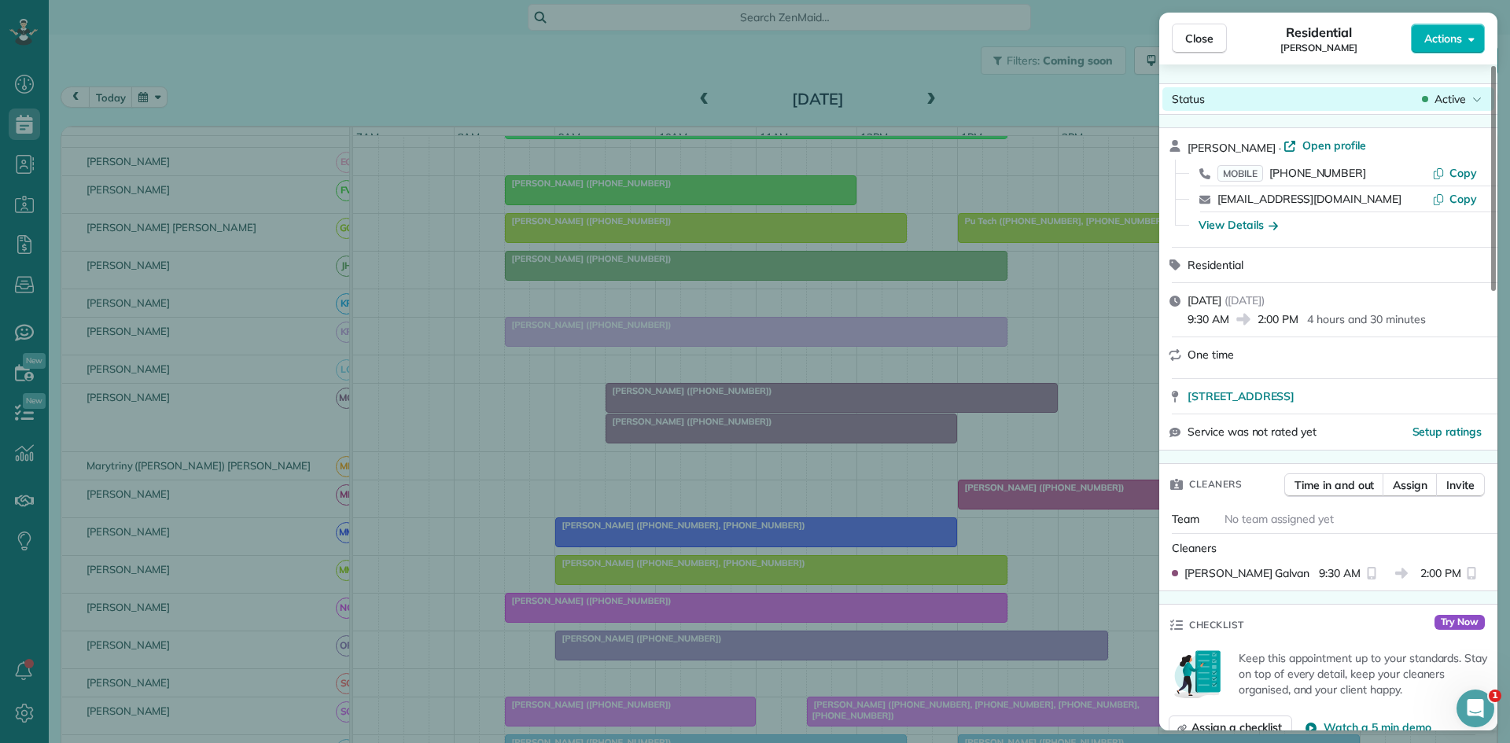
click at [1425, 91] on icon at bounding box center [1425, 99] width 6 height 16
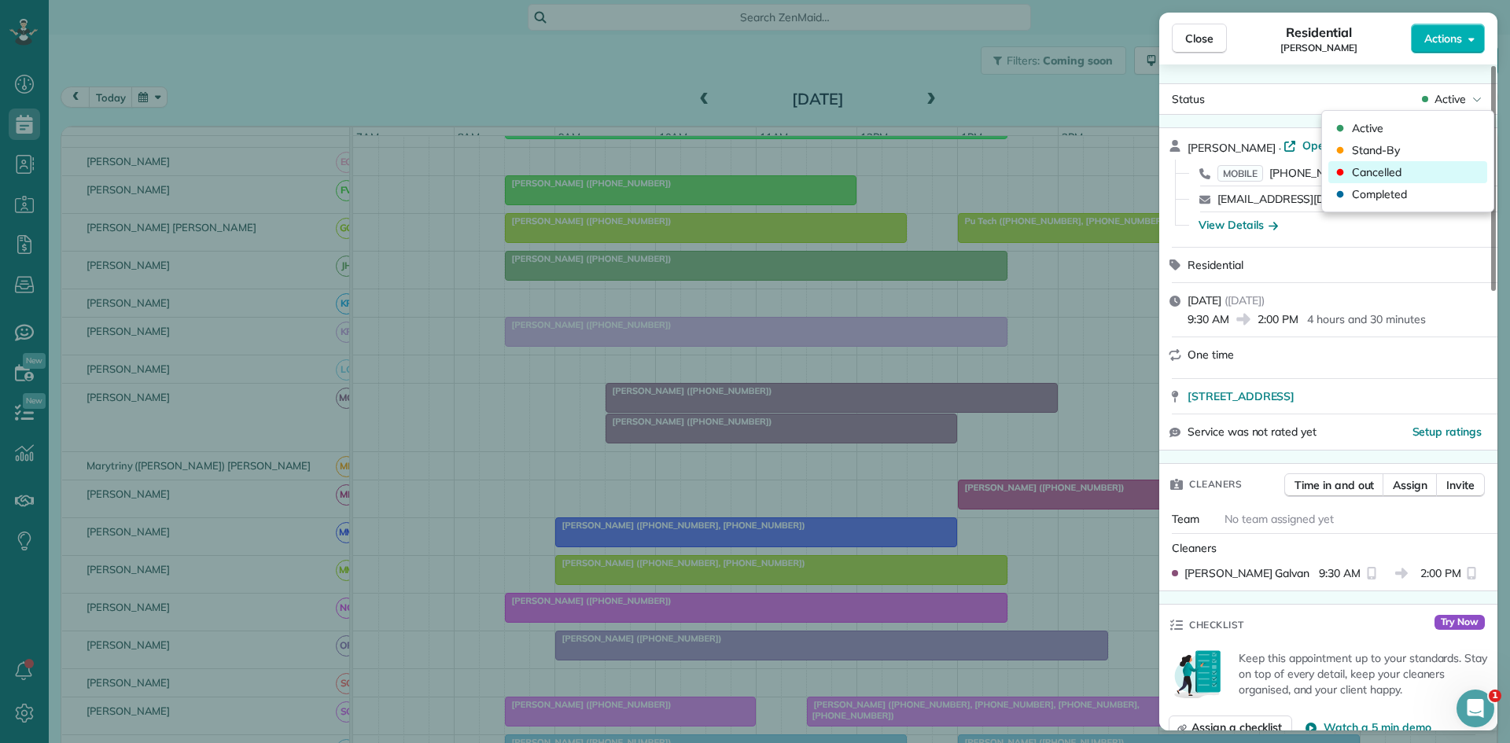
click at [1393, 169] on span "Cancelled" at bounding box center [1377, 172] width 50 height 16
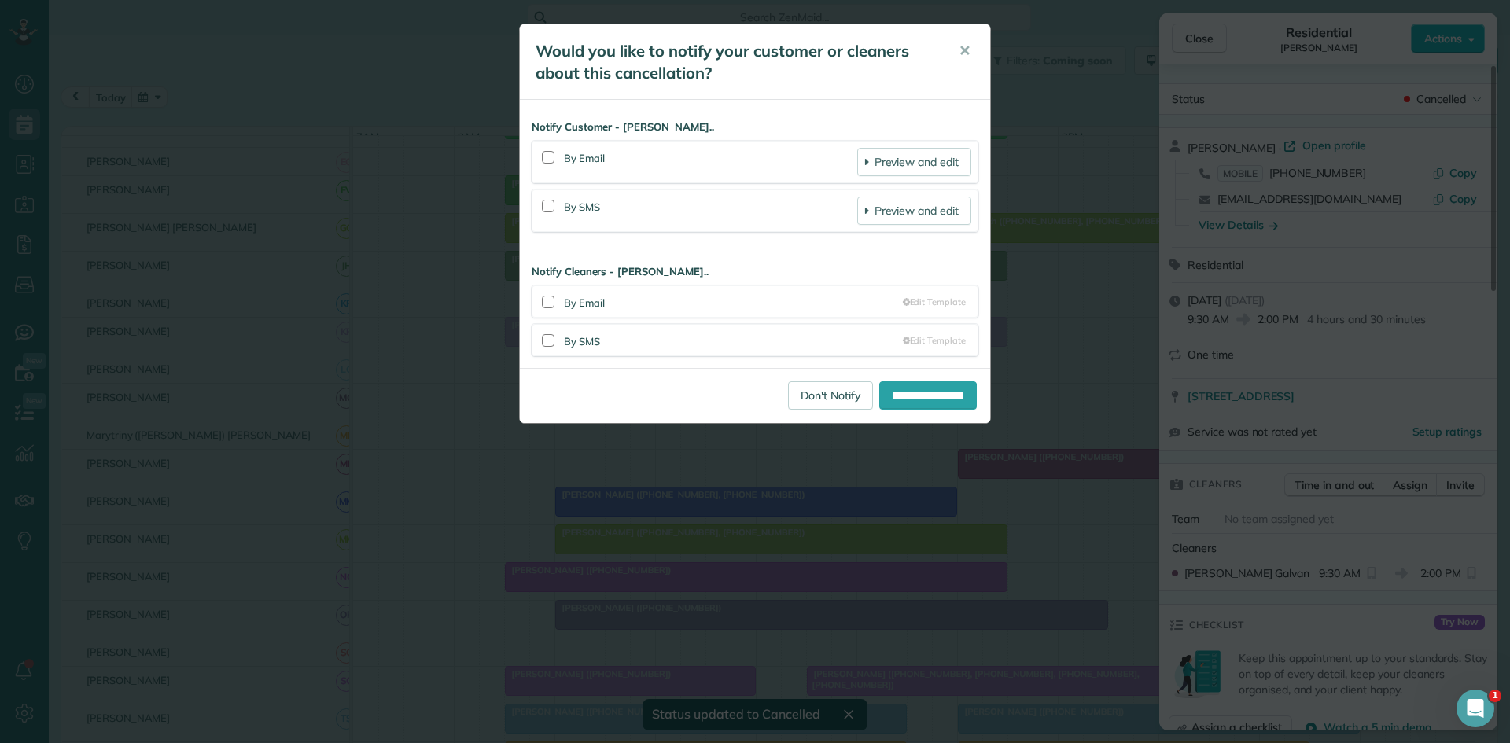
click at [855, 377] on div "**********" at bounding box center [755, 395] width 470 height 55
drag, startPoint x: 805, startPoint y: 393, endPoint x: 820, endPoint y: 390, distance: 15.3
click at [805, 396] on link "Don't Notify" at bounding box center [830, 395] width 85 height 28
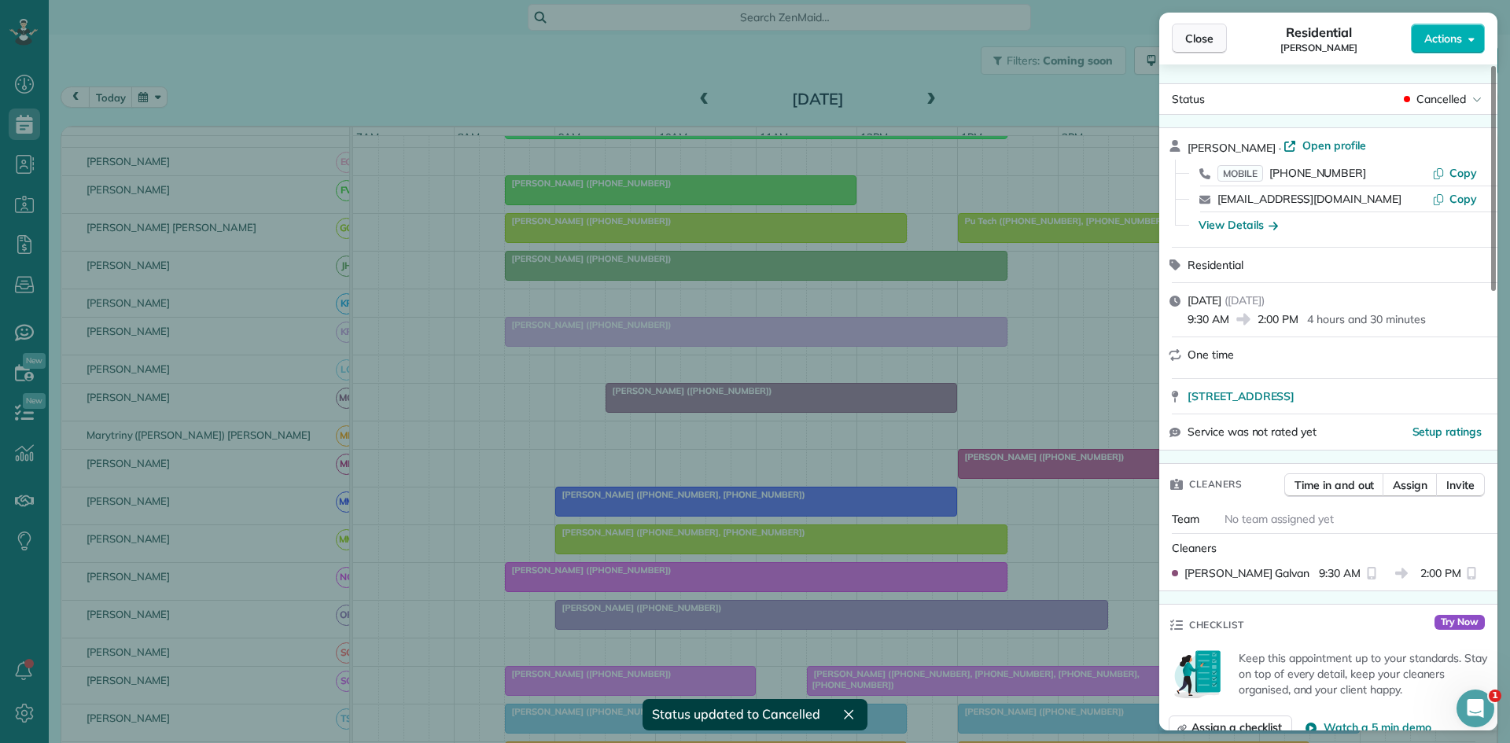
click at [1189, 37] on span "Close" at bounding box center [1199, 39] width 28 height 16
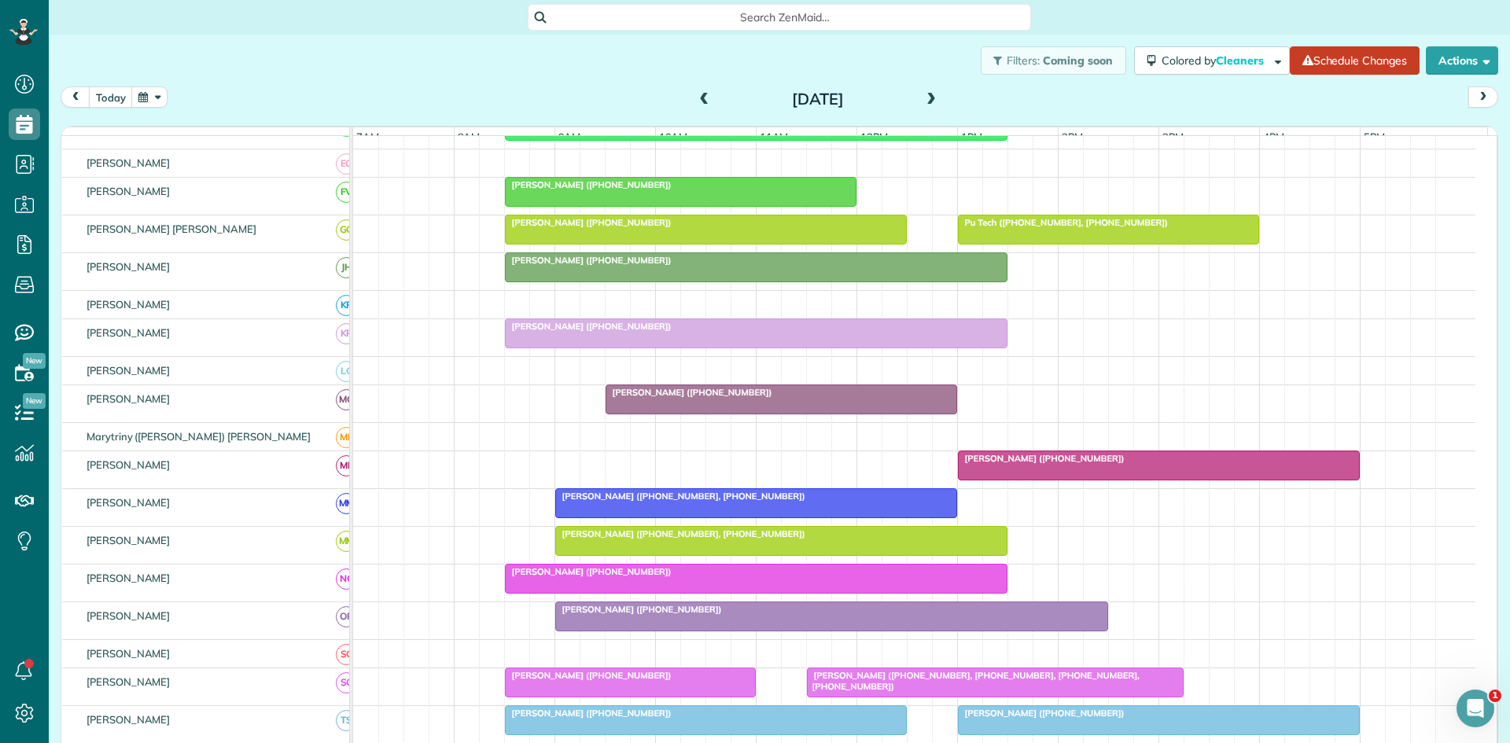
scroll to position [513, 0]
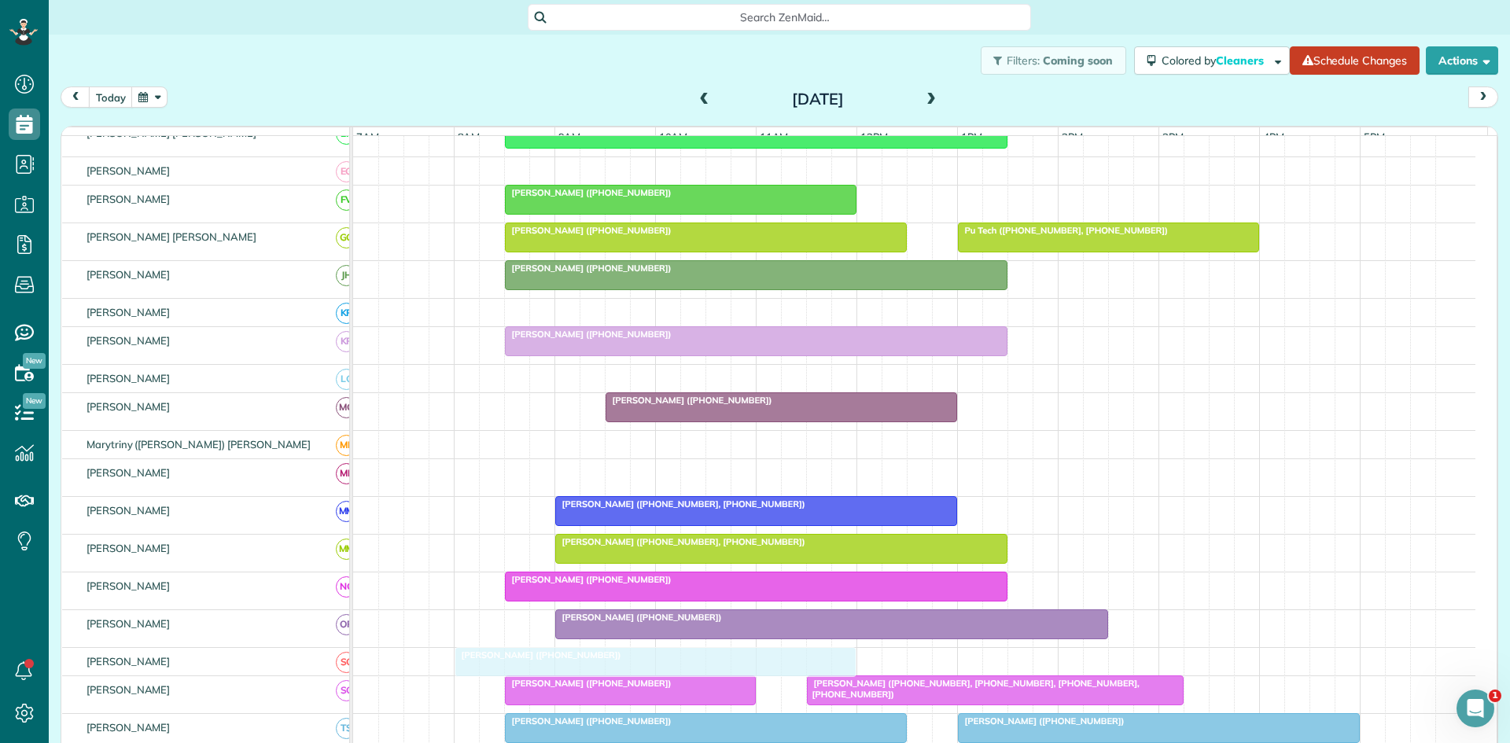
drag, startPoint x: 1047, startPoint y: 481, endPoint x: 552, endPoint y: 677, distance: 532.4
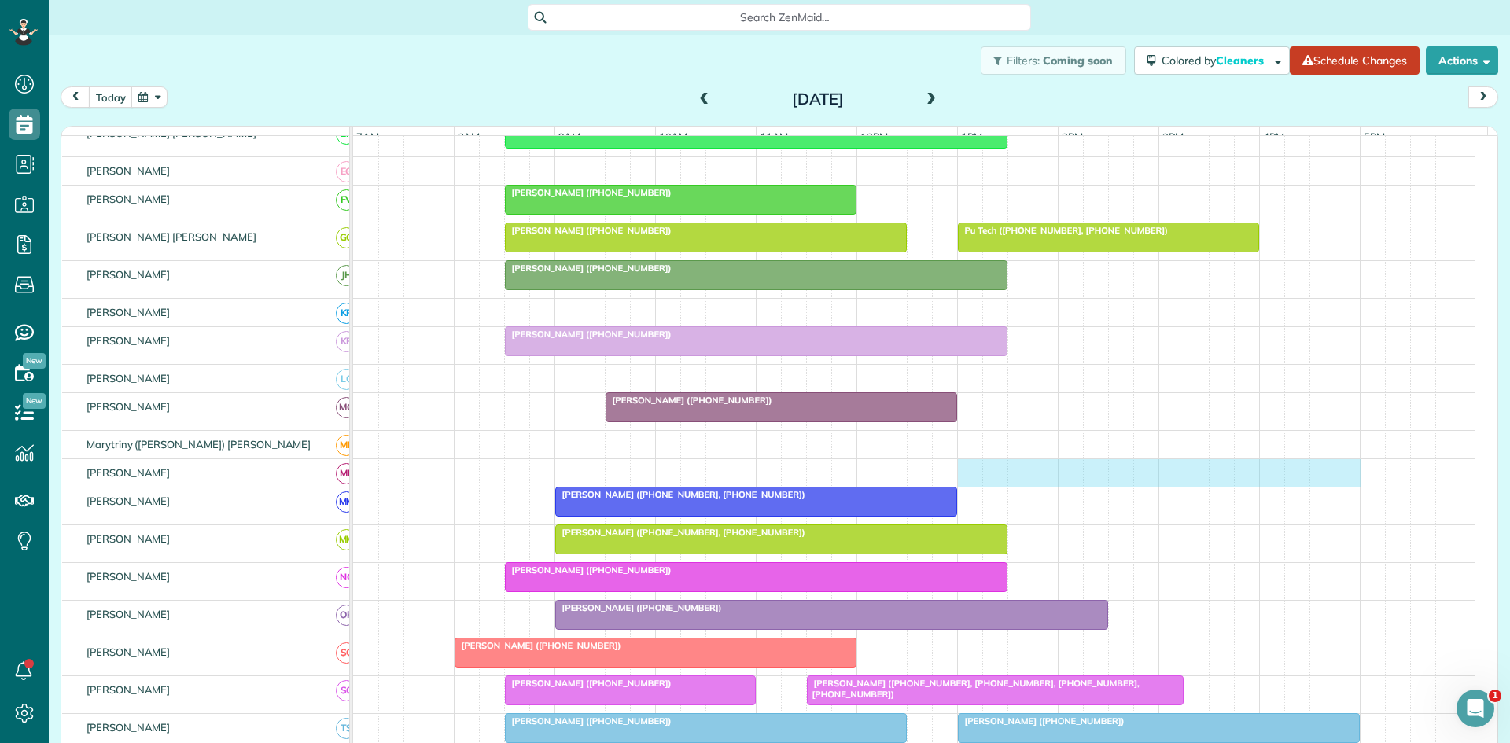
drag, startPoint x: 969, startPoint y: 482, endPoint x: 1315, endPoint y: 481, distance: 346.1
click at [1336, 481] on div at bounding box center [914, 473] width 1122 height 28
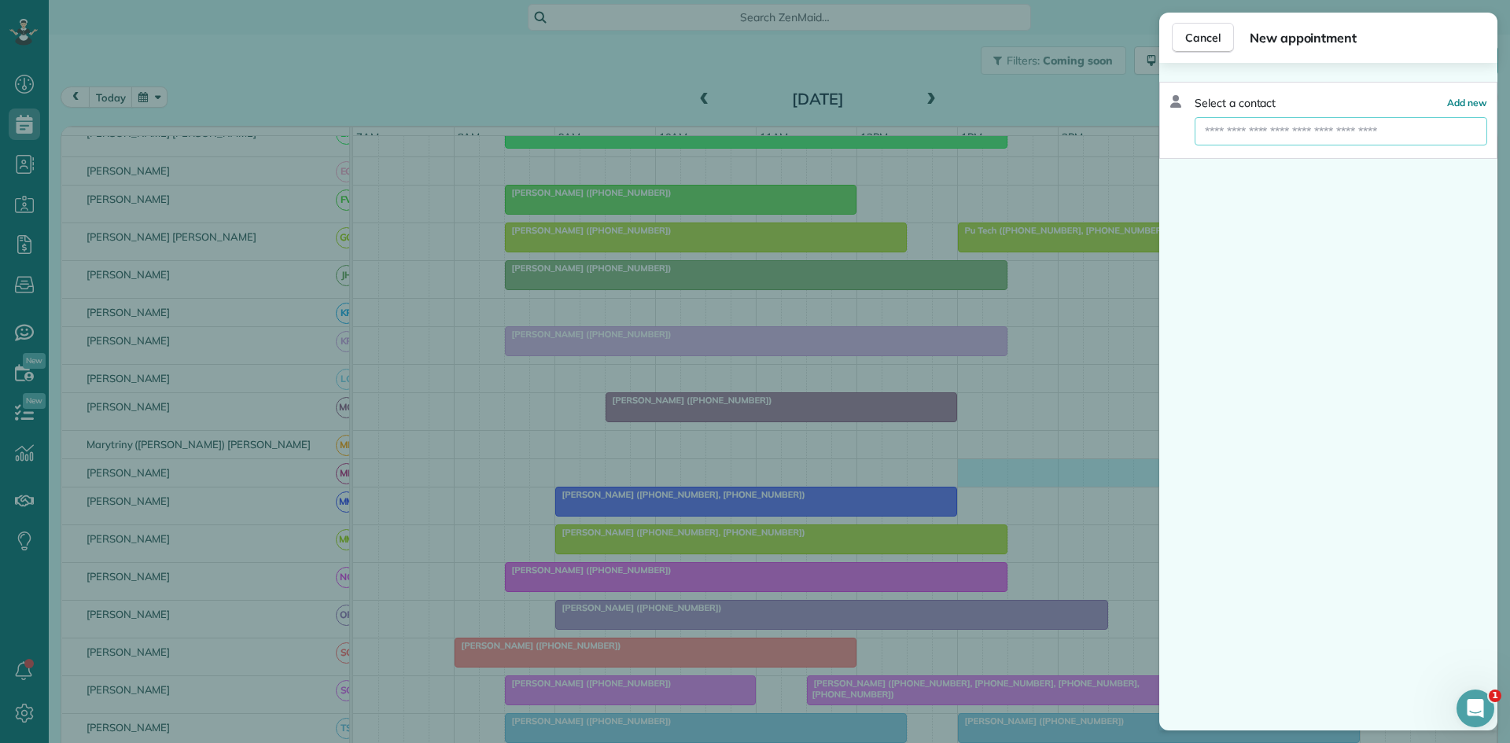
click at [1263, 142] on input "text" at bounding box center [1341, 131] width 293 height 28
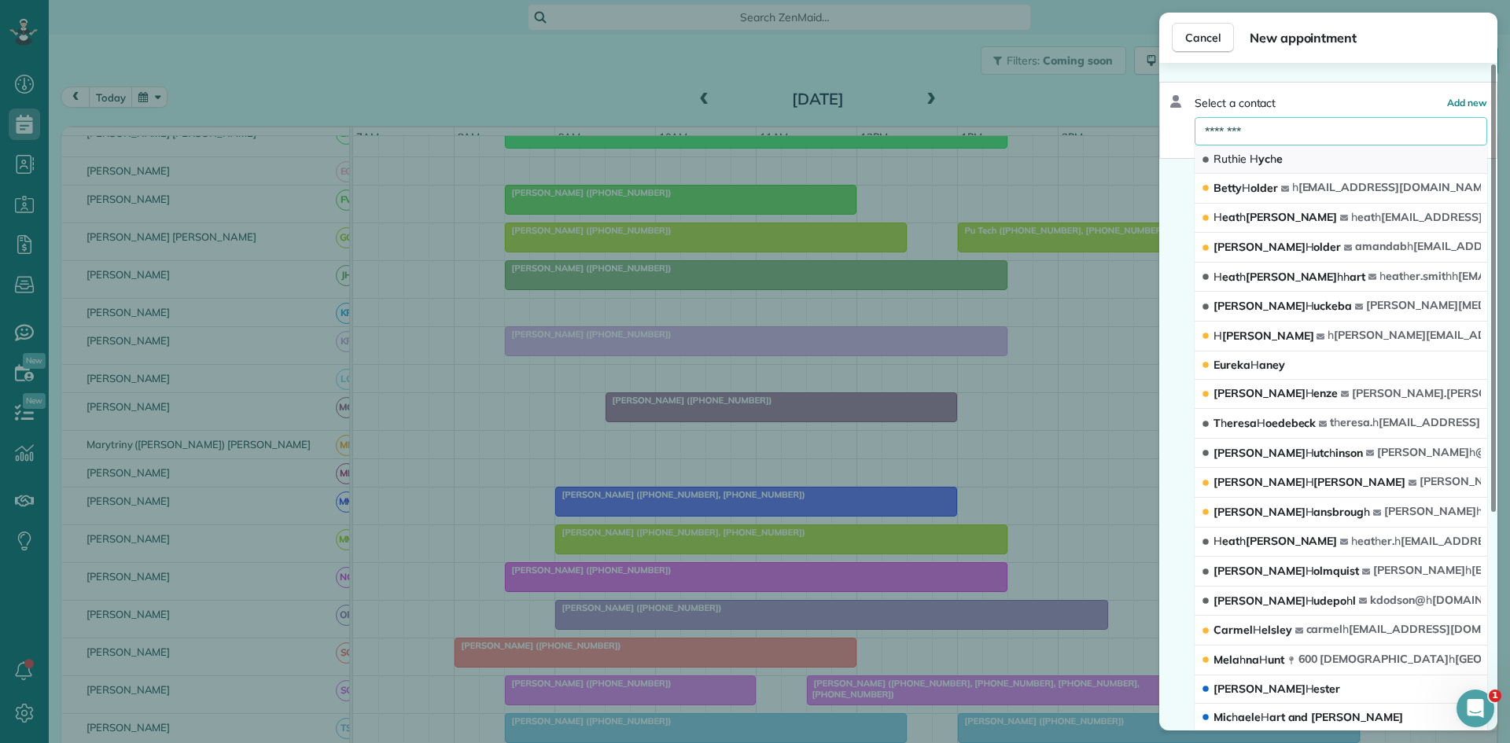
type input "********"
click at [1261, 153] on span "Rut h ie H yc h e" at bounding box center [1248, 159] width 69 height 14
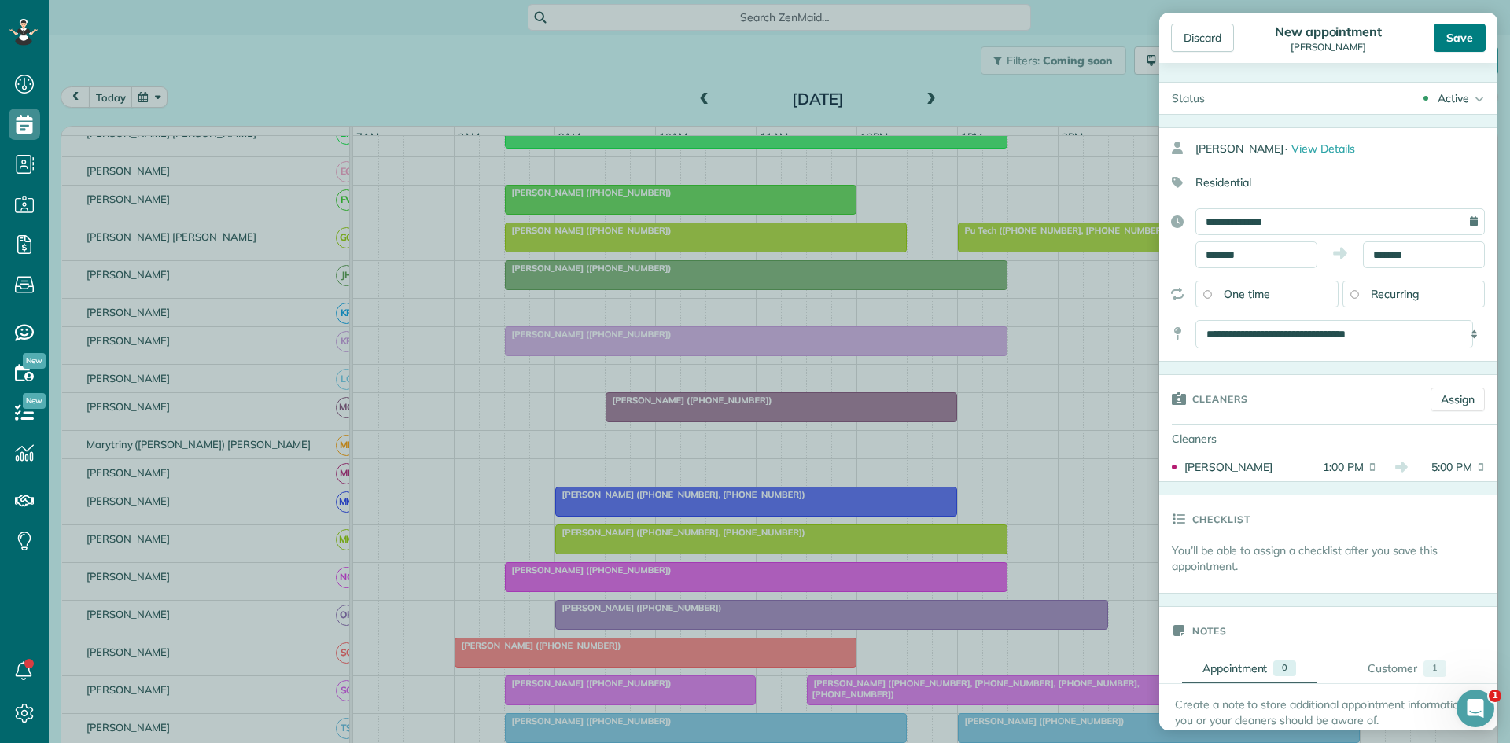
click at [1464, 27] on div "Save" at bounding box center [1460, 38] width 52 height 28
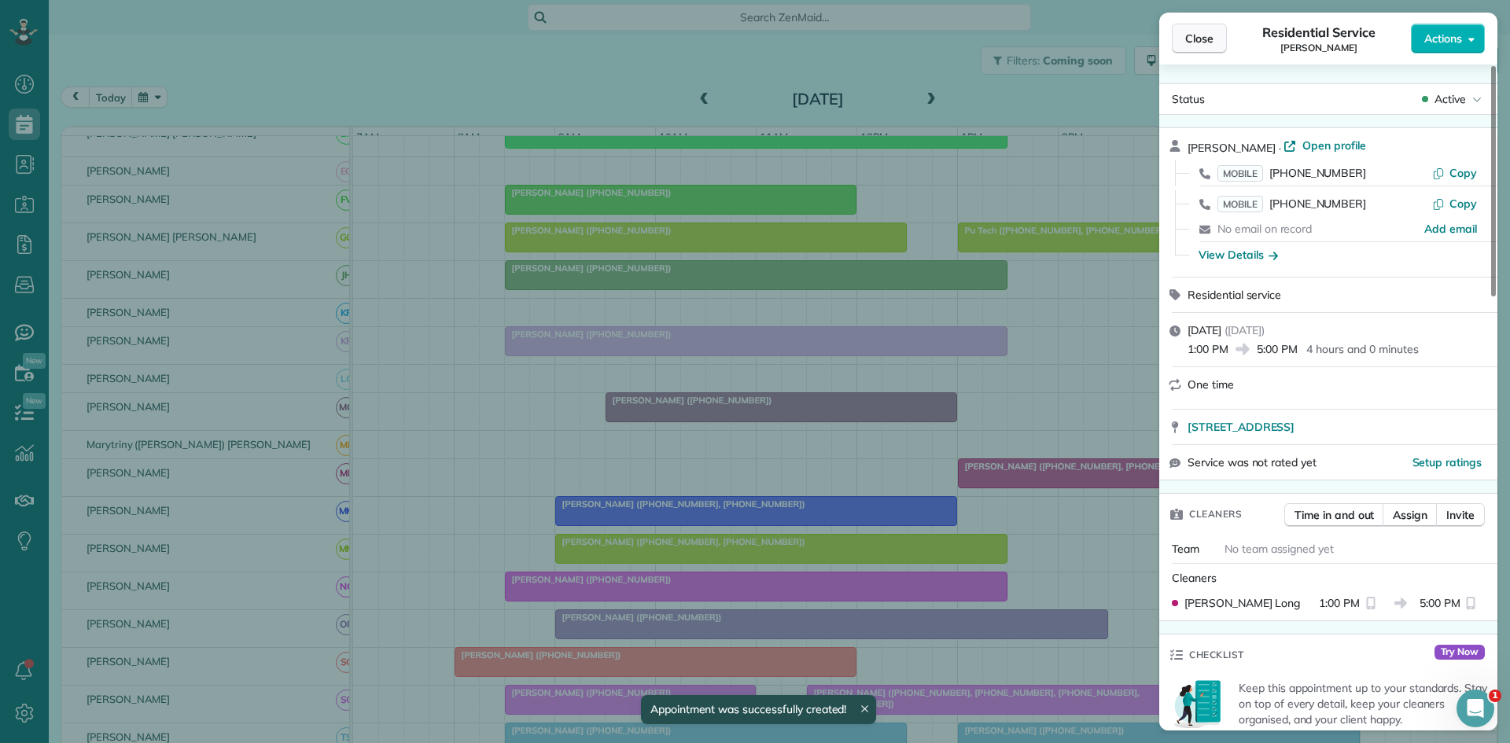
click at [1198, 35] on span "Close" at bounding box center [1199, 39] width 28 height 16
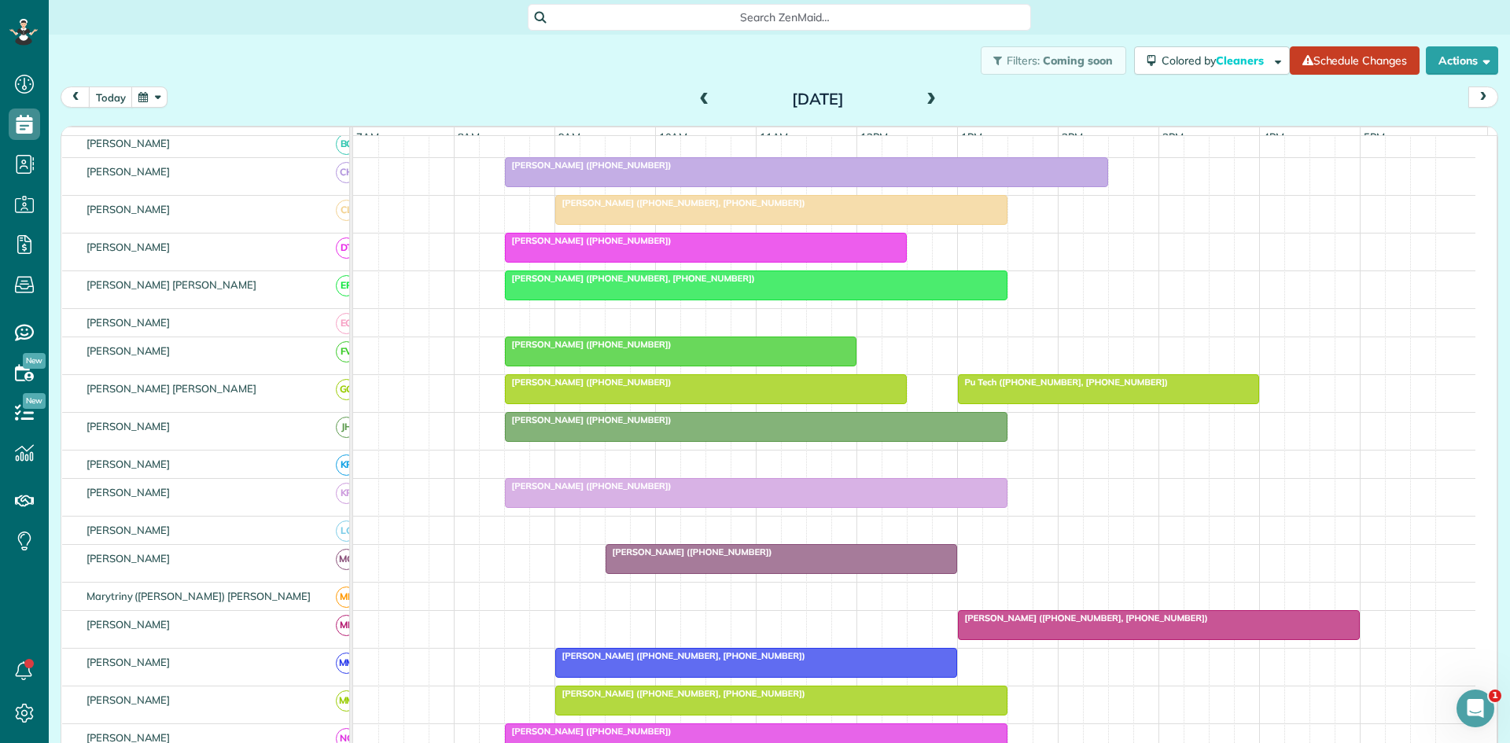
scroll to position [260, 0]
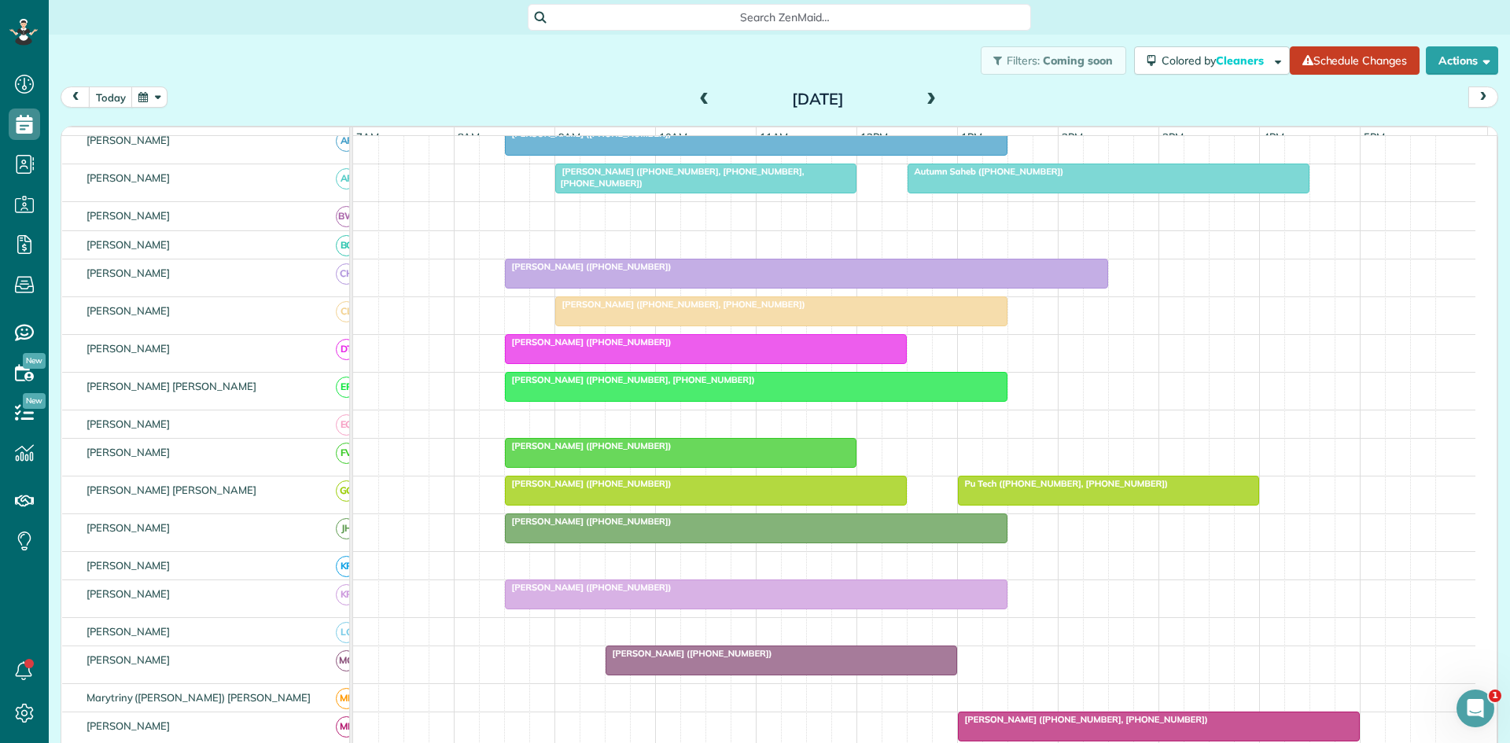
click at [698, 94] on span at bounding box center [704, 100] width 17 height 14
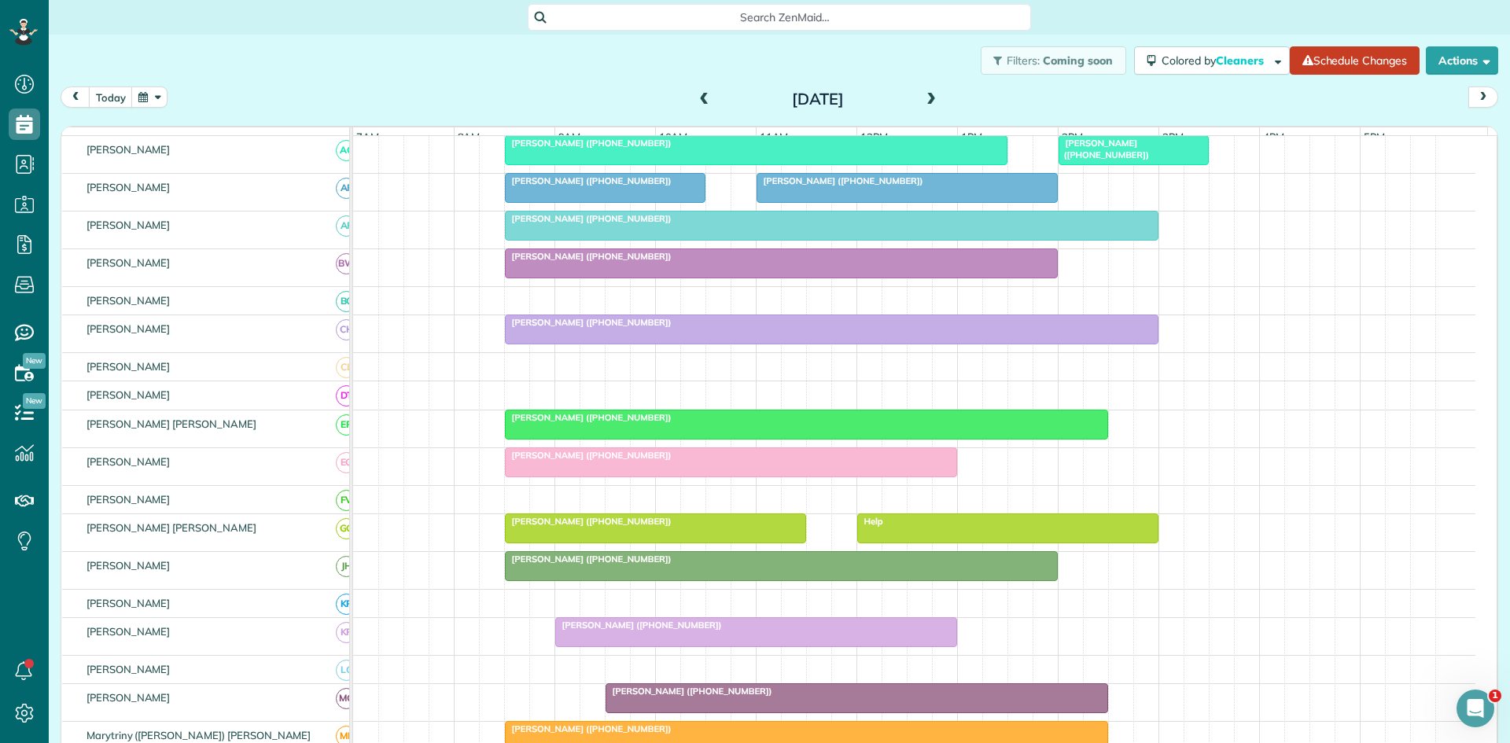
scroll to position [278, 0]
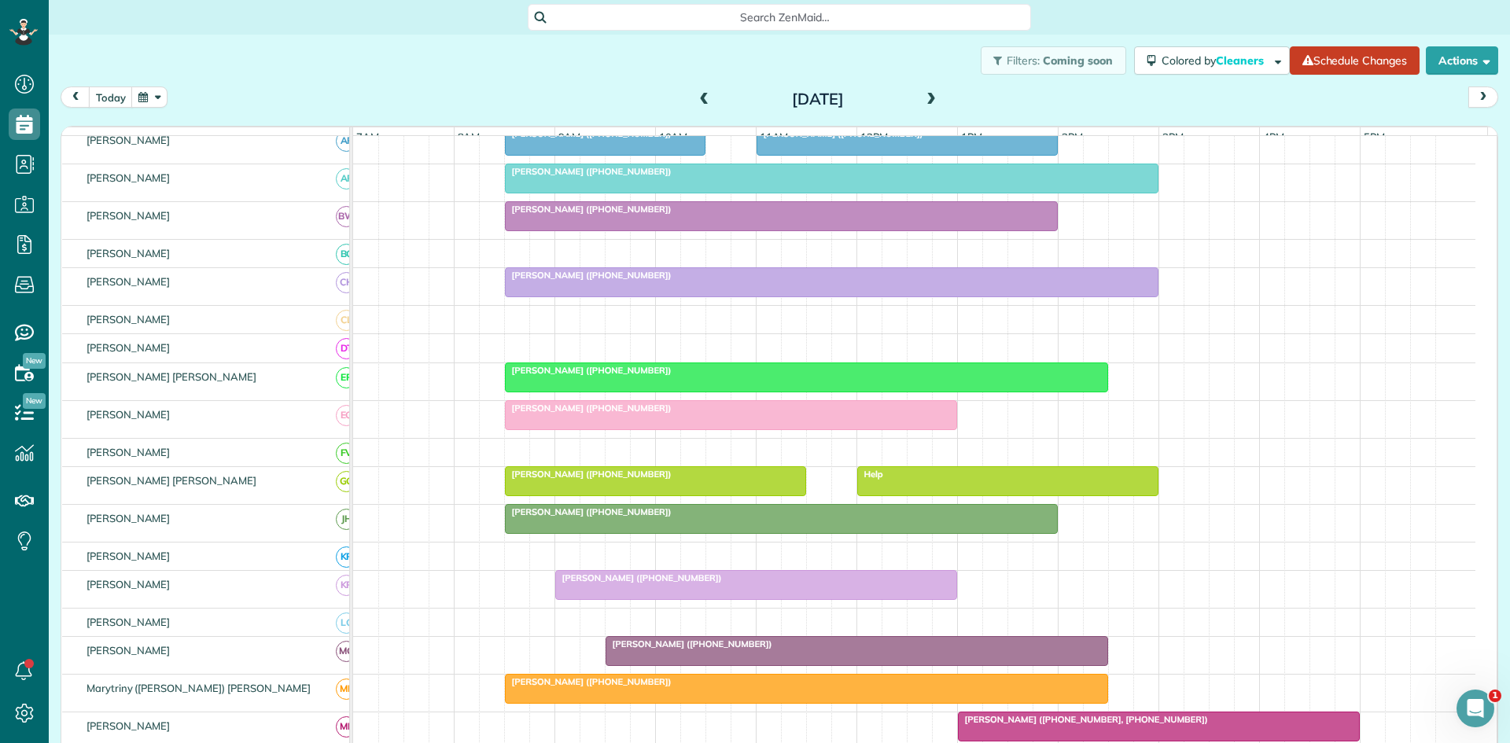
click at [941, 494] on div at bounding box center [1008, 481] width 300 height 28
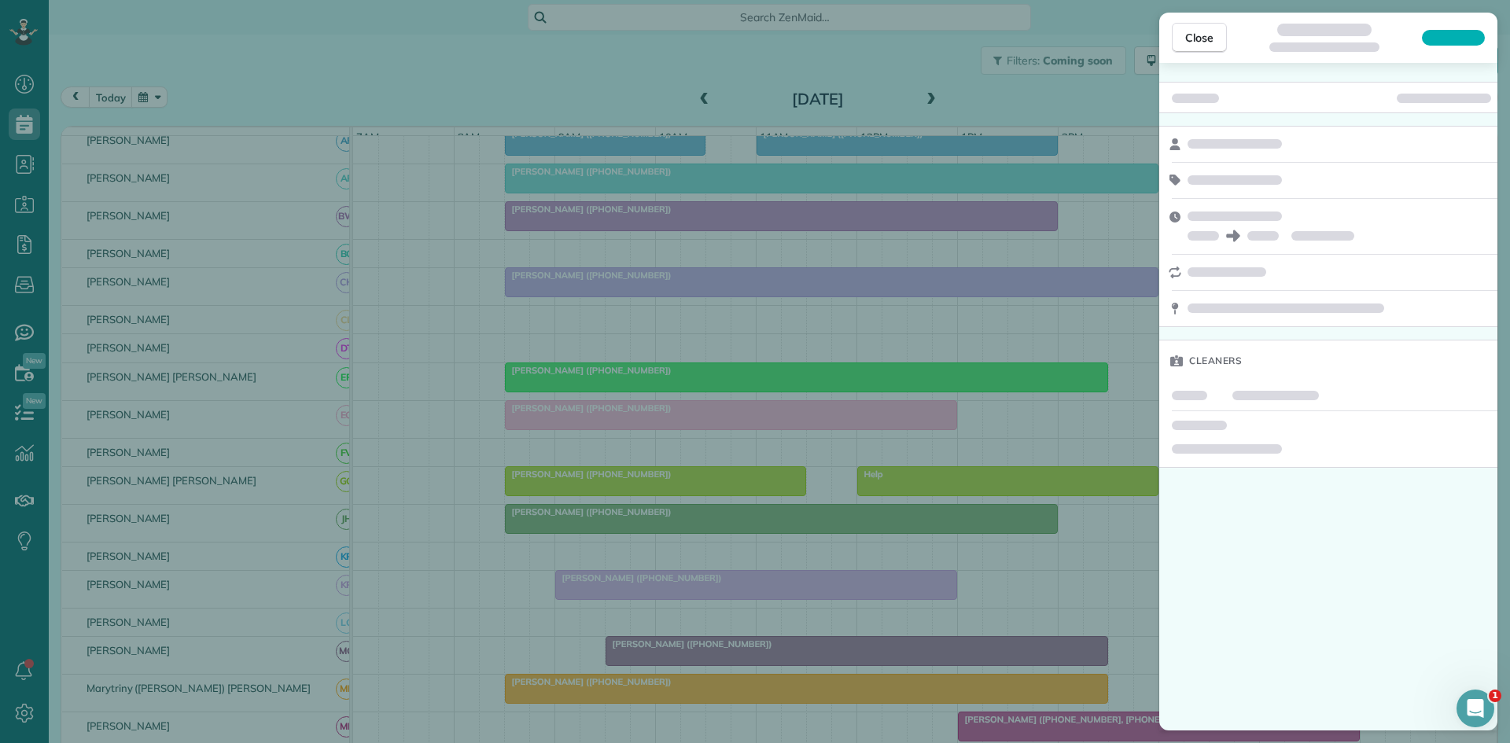
click at [762, 442] on div "Close Cleaners" at bounding box center [755, 371] width 1510 height 743
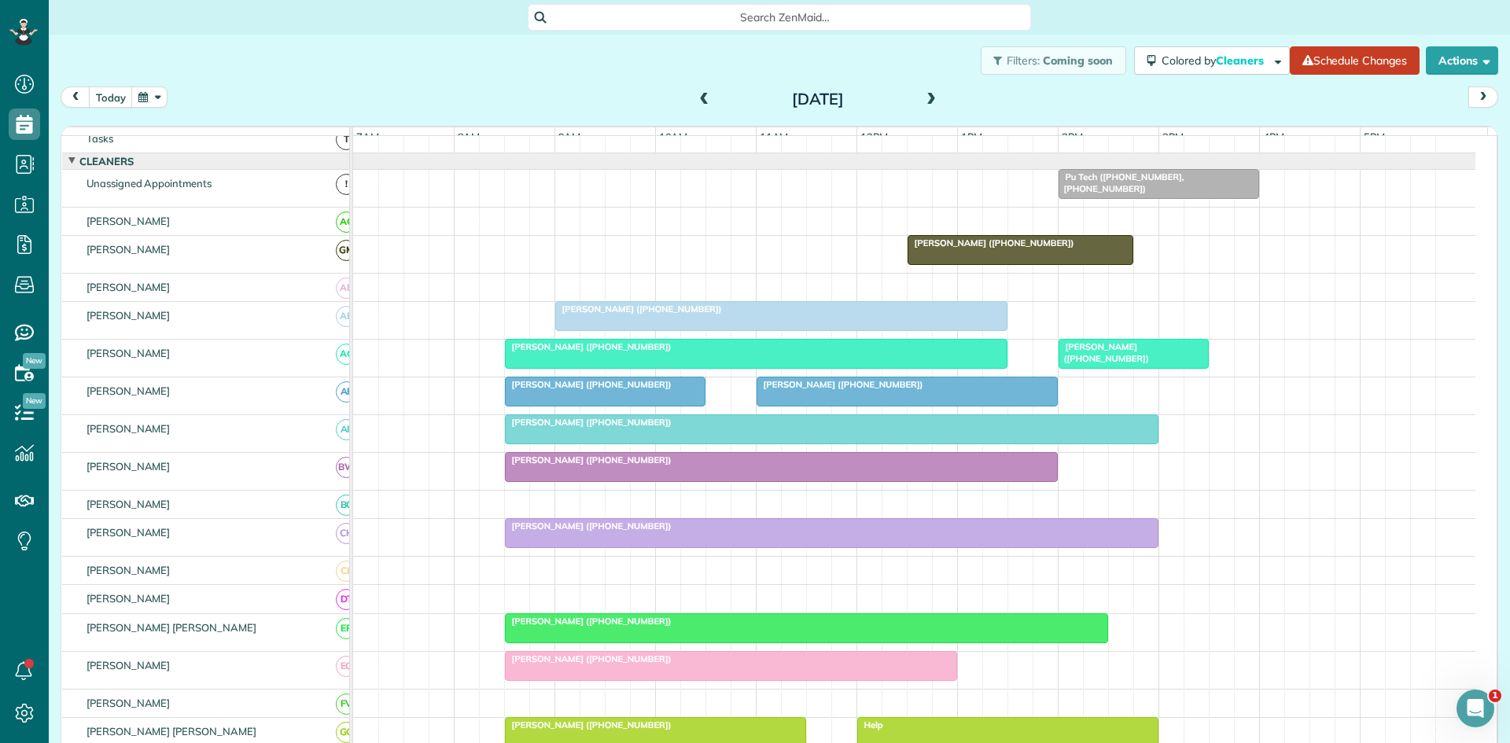
scroll to position [17, 0]
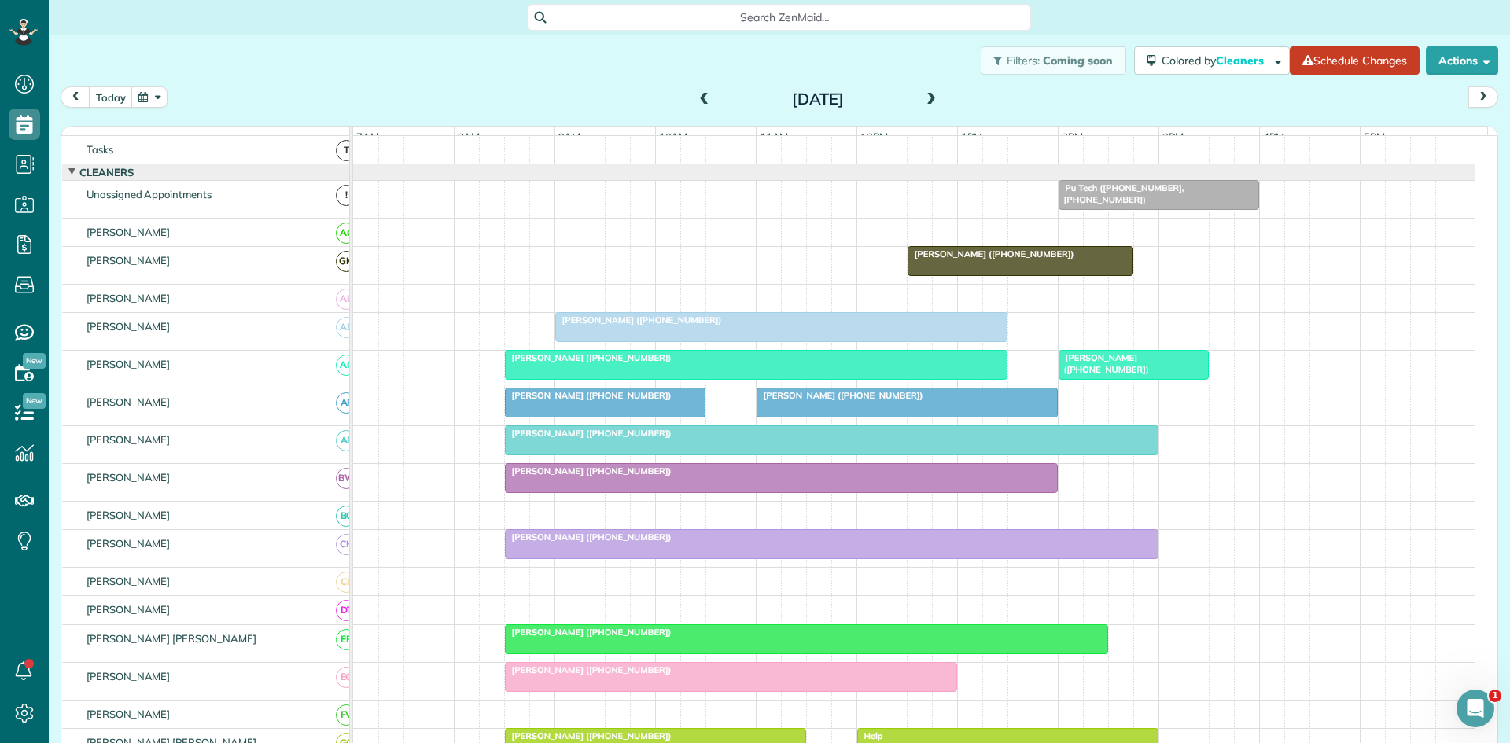
click at [699, 439] on div "[PERSON_NAME] ([PHONE_NUMBER])" at bounding box center [832, 433] width 644 height 11
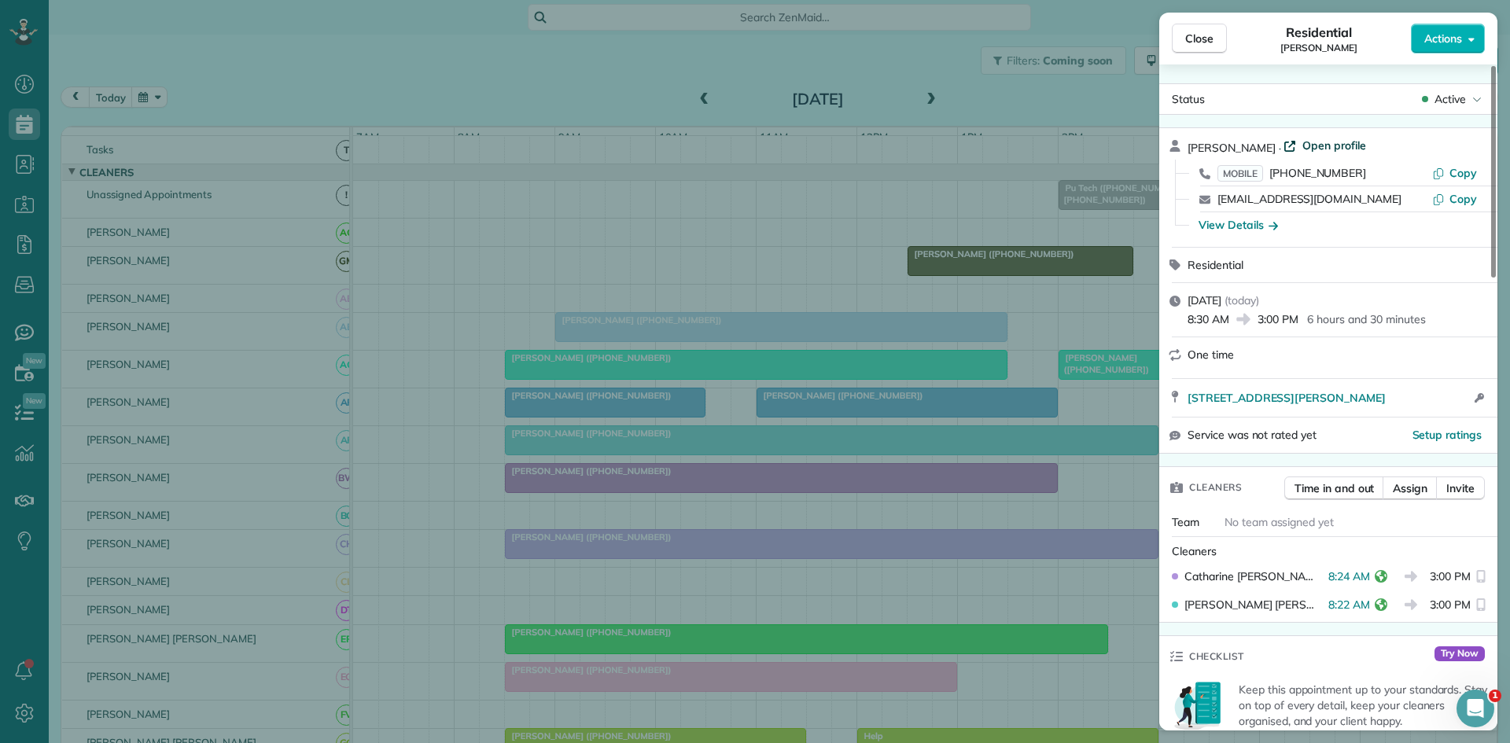
click at [1354, 150] on span "Open profile" at bounding box center [1334, 146] width 64 height 16
